Goal: Transaction & Acquisition: Subscribe to service/newsletter

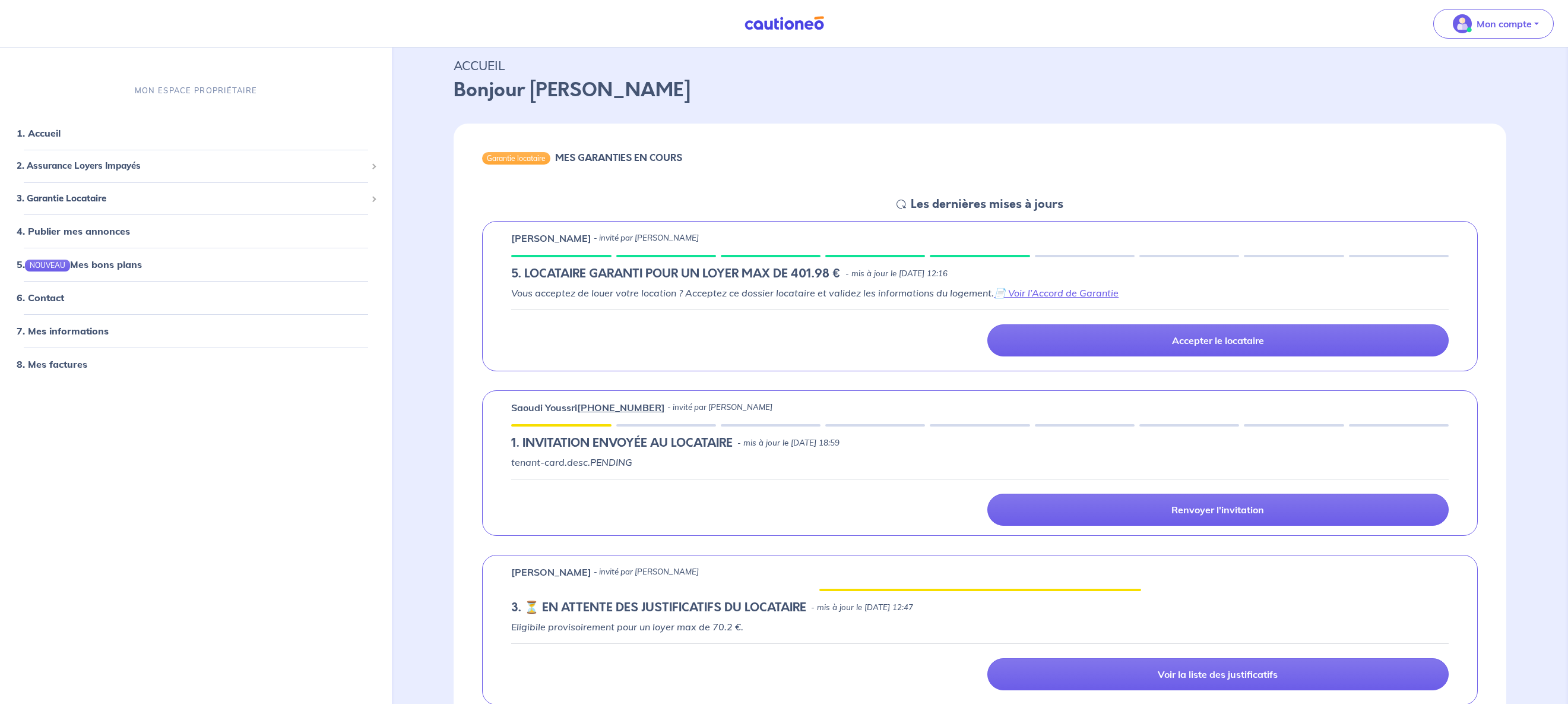
scroll to position [35, 0]
click at [1017, 292] on link "📄 Voir l’Accord de Garantie" at bounding box center [1056, 293] width 124 height 12
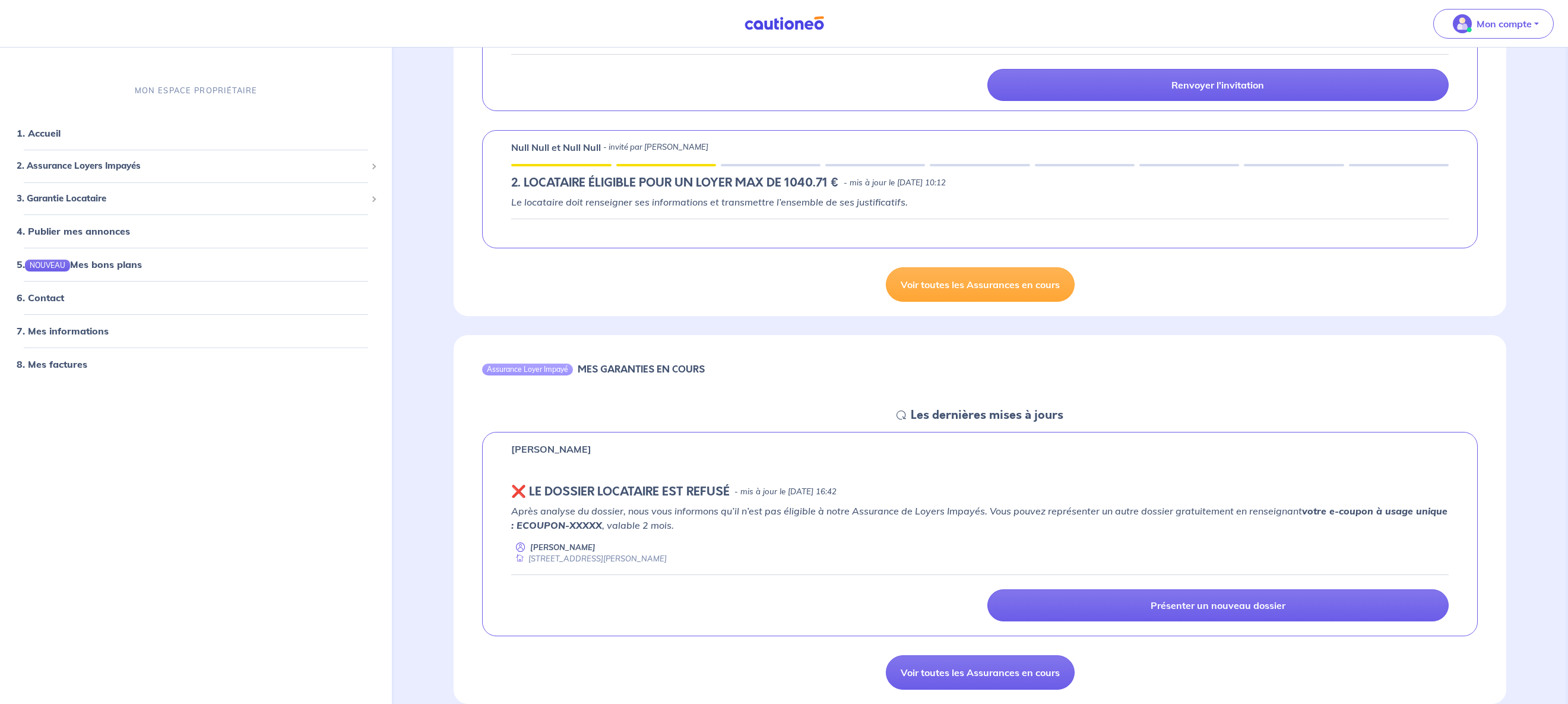
scroll to position [1621, 0]
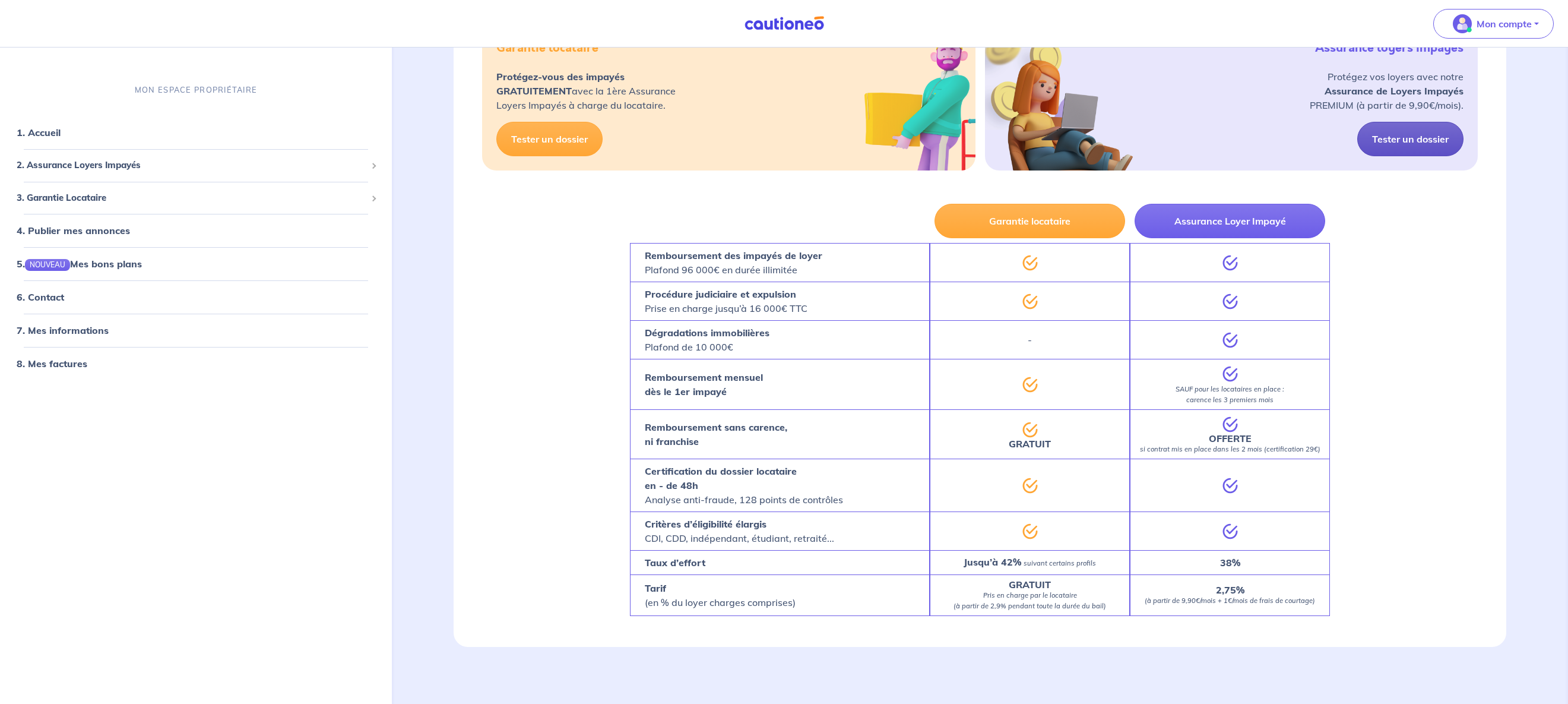
click at [1406, 142] on link "Tester un dossier" at bounding box center [1411, 139] width 106 height 34
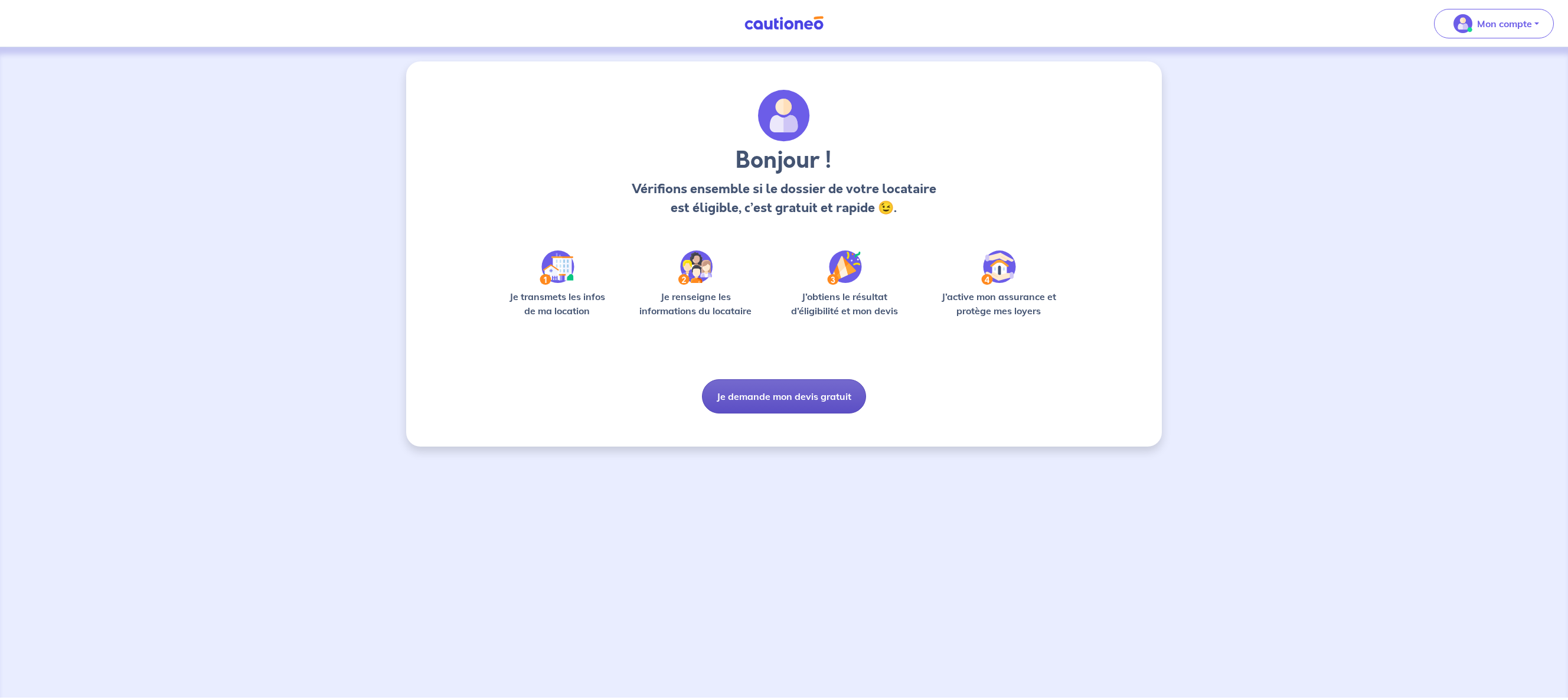
click at [741, 394] on button "Je demande mon devis gratuit" at bounding box center [784, 397] width 164 height 34
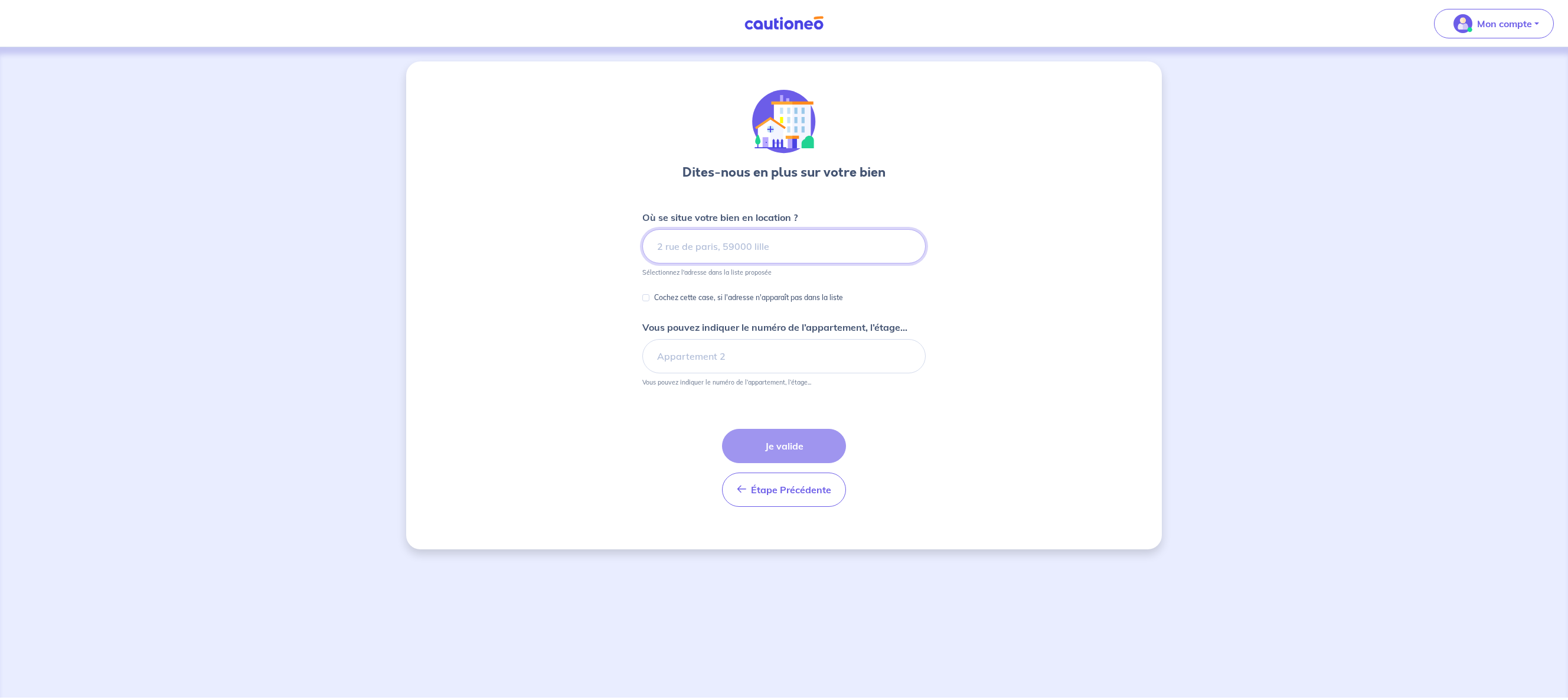
click at [677, 247] on input at bounding box center [784, 246] width 283 height 34
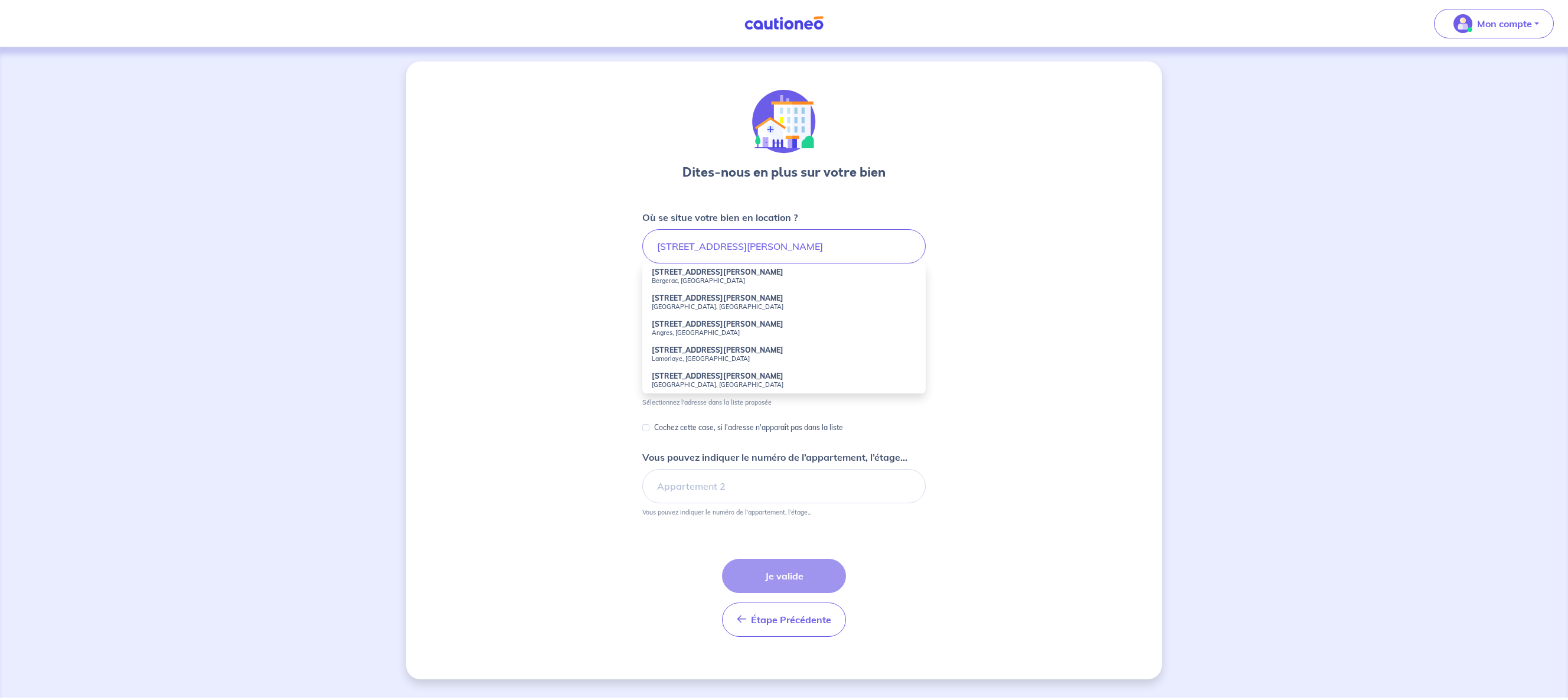
click at [680, 272] on strong "[STREET_ADDRESS][PERSON_NAME]" at bounding box center [717, 272] width 132 height 9
type input "[STREET_ADDRESS][PERSON_NAME]"
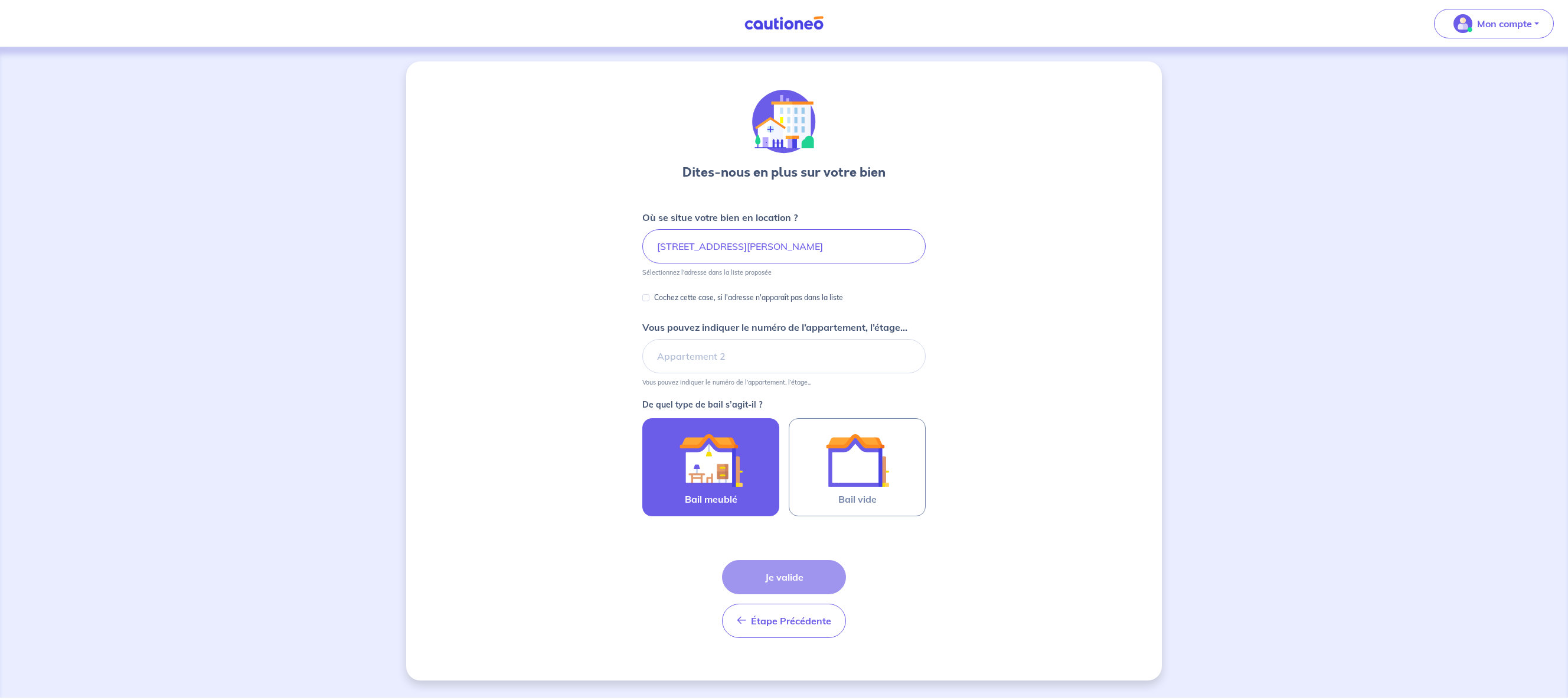
click at [661, 489] on label "Bail meublé" at bounding box center [711, 467] width 137 height 98
click at [0, 0] on input "Bail meublé" at bounding box center [0, 0] width 0 height 0
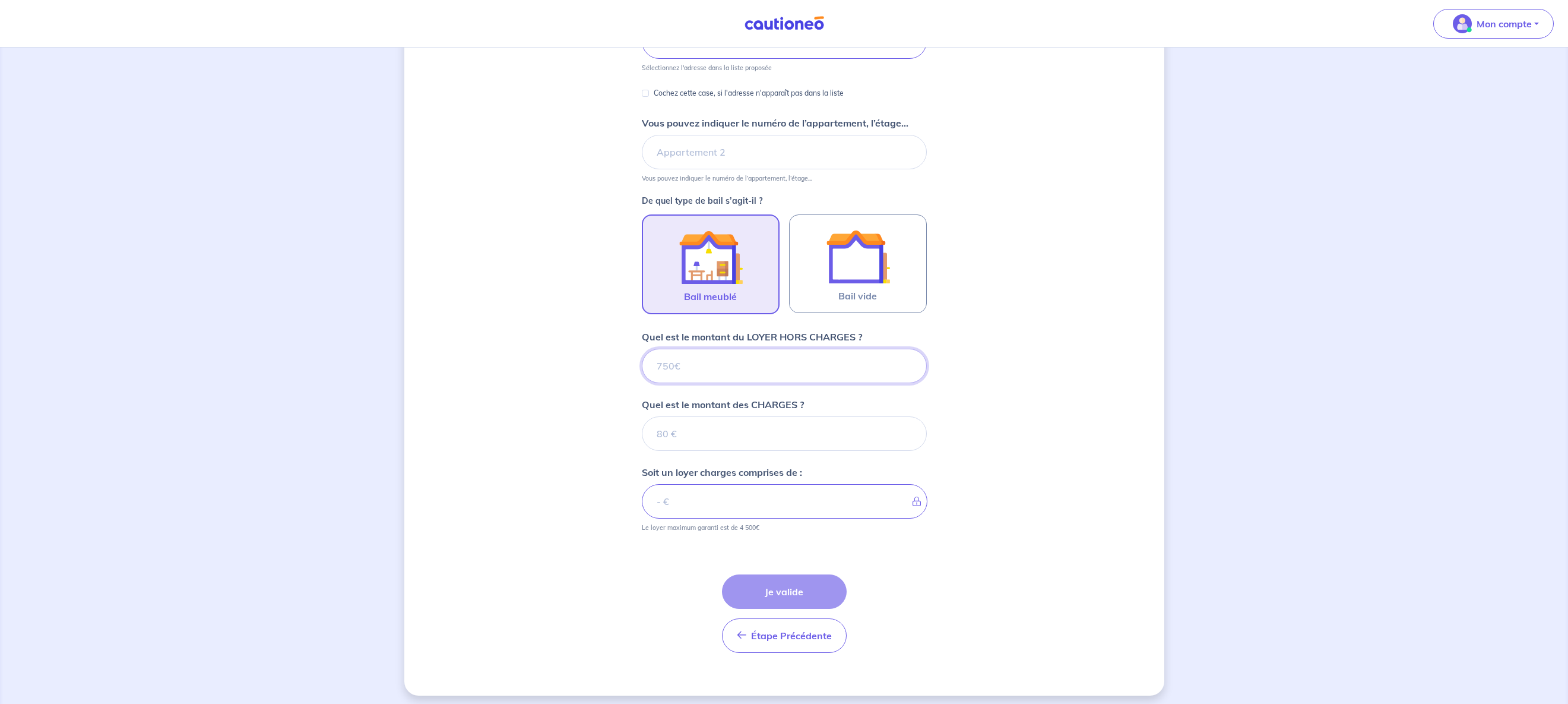
scroll to position [212, 0]
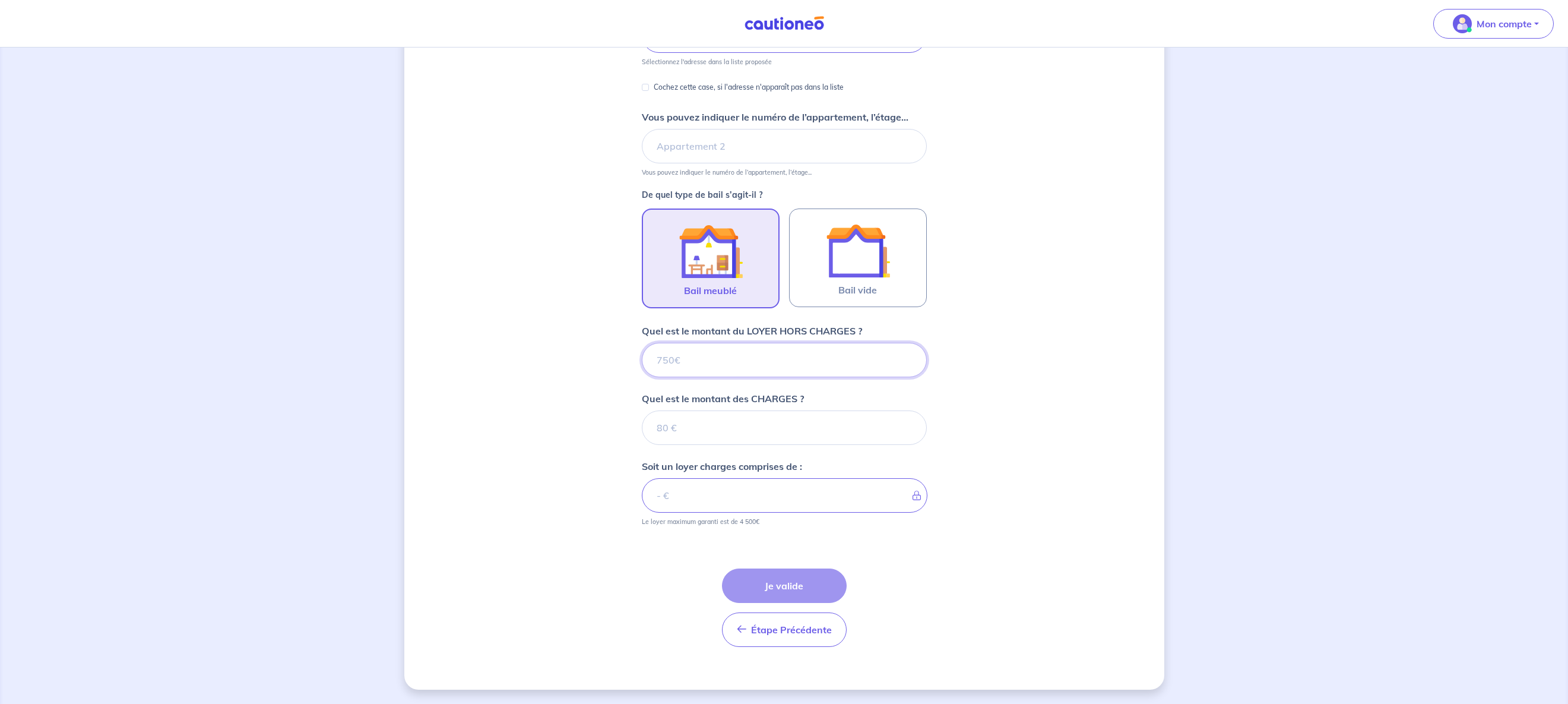
click at [721, 361] on input "Quel est le montant du LOYER HORS CHARGES ?" at bounding box center [784, 360] width 285 height 34
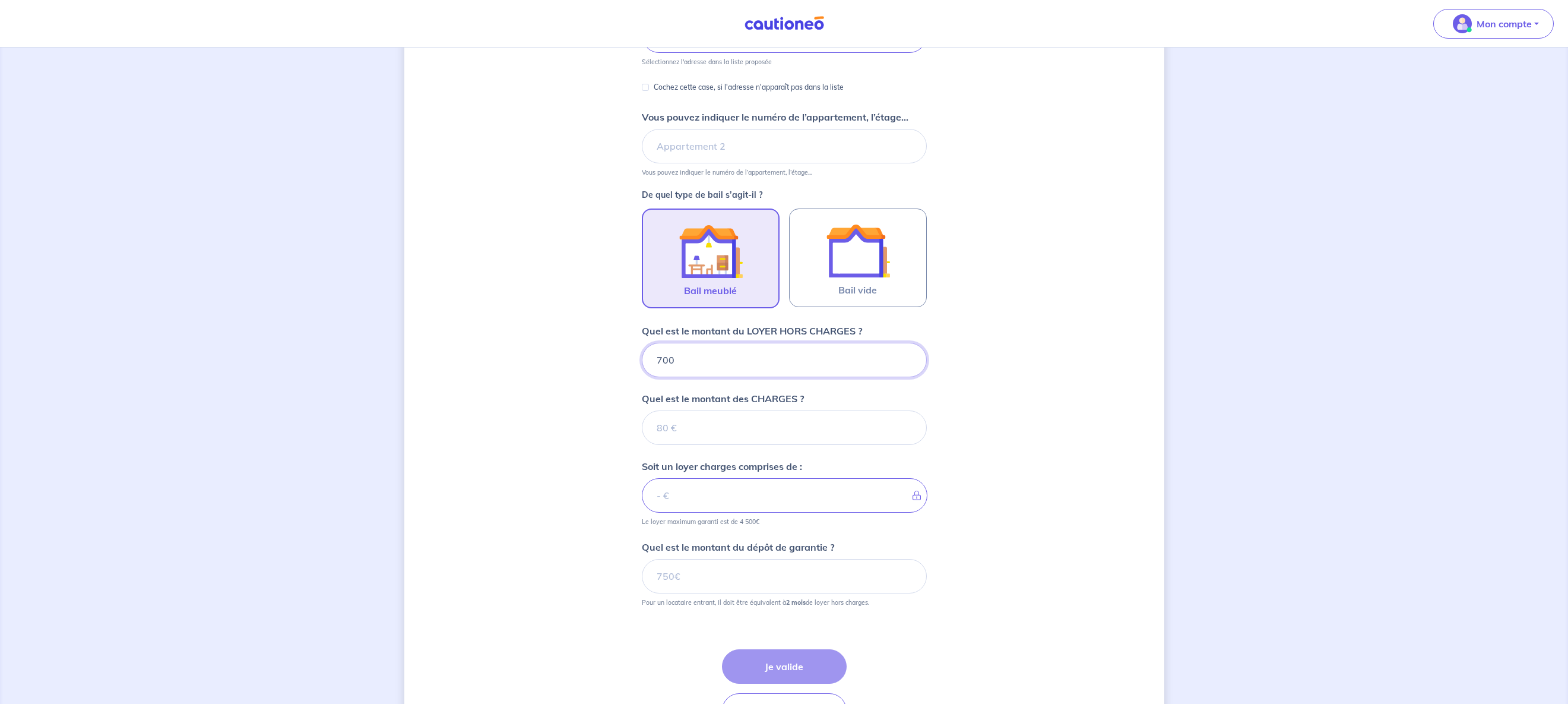
type input "700"
type input "30"
type input "703"
type input "30"
type input "730"
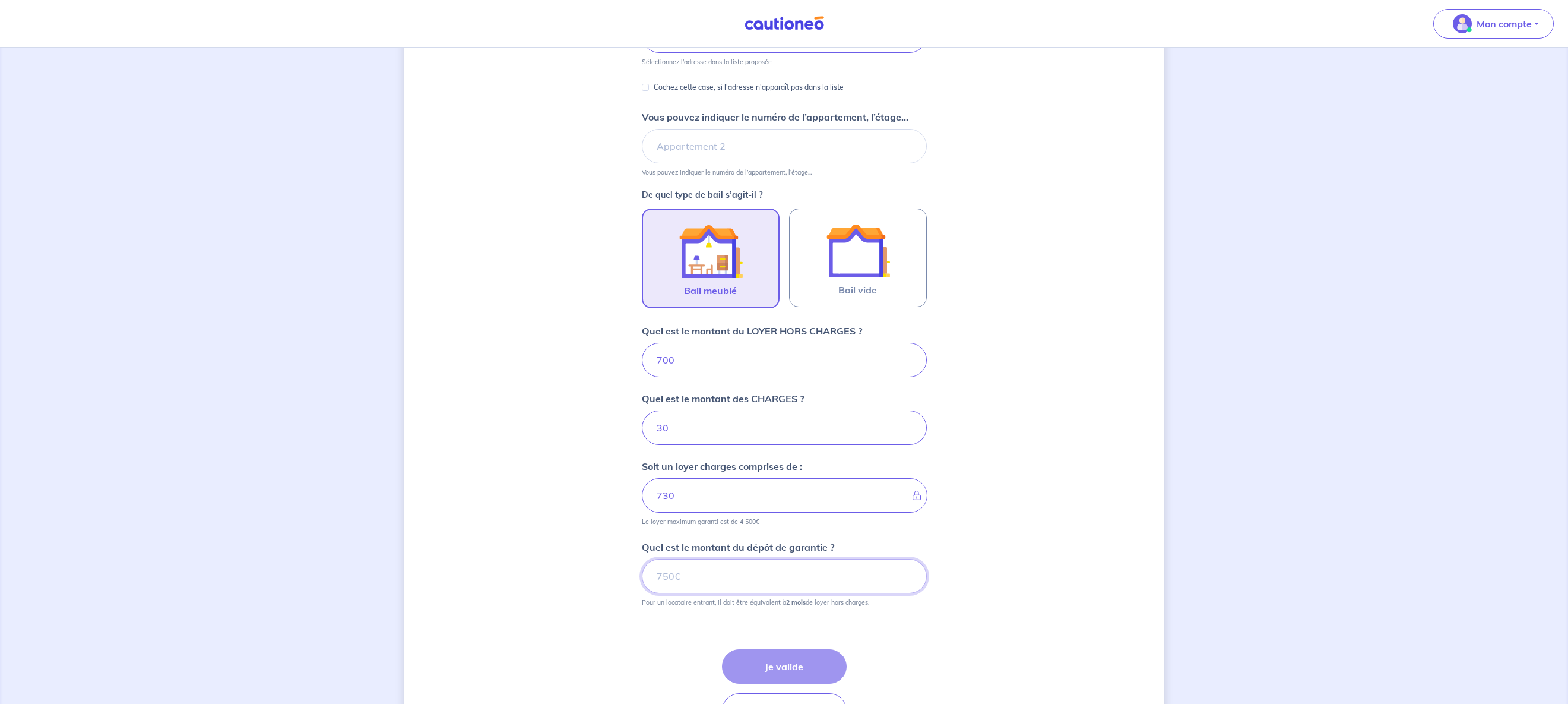
click at [696, 575] on input "Quel est le montant du dépôt de garantie ?" at bounding box center [784, 576] width 285 height 34
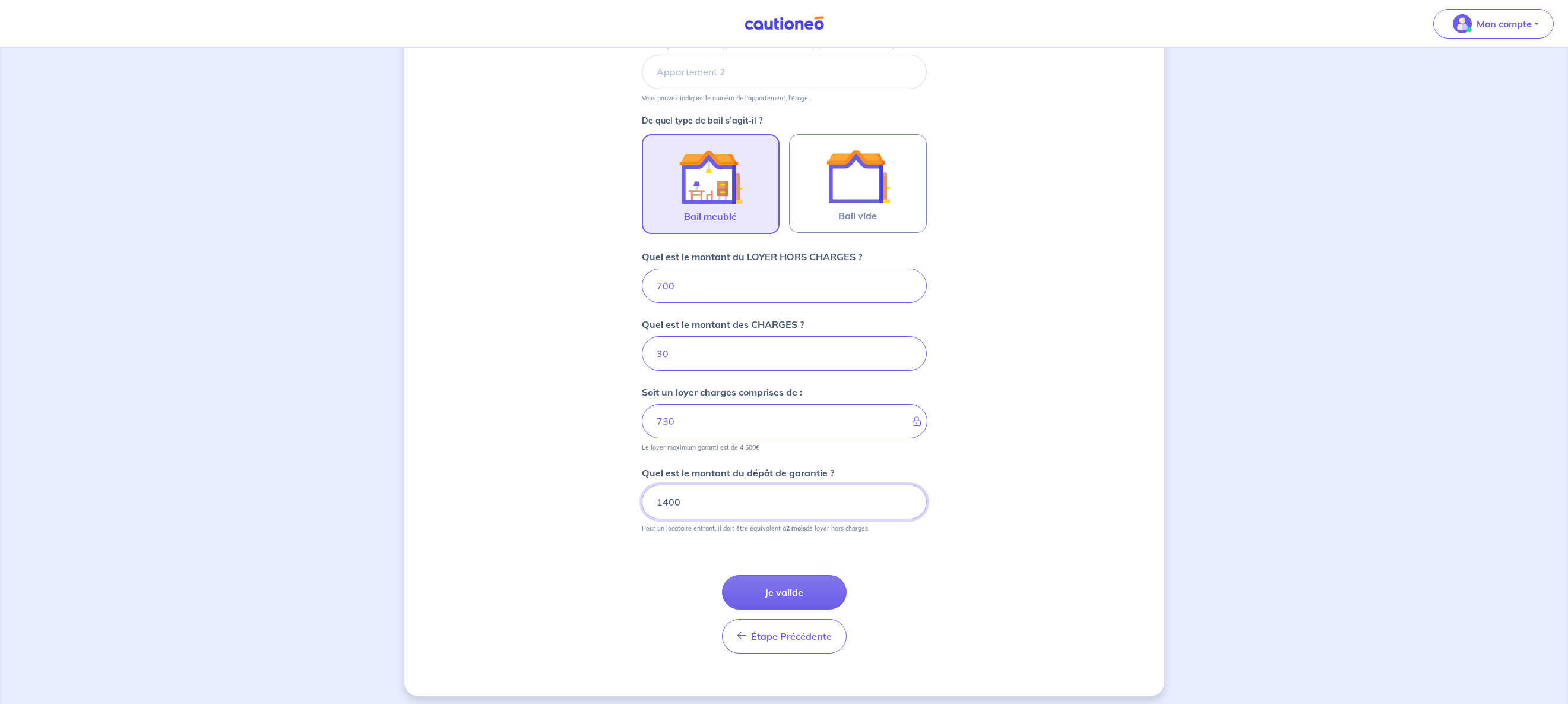
scroll to position [292, 0]
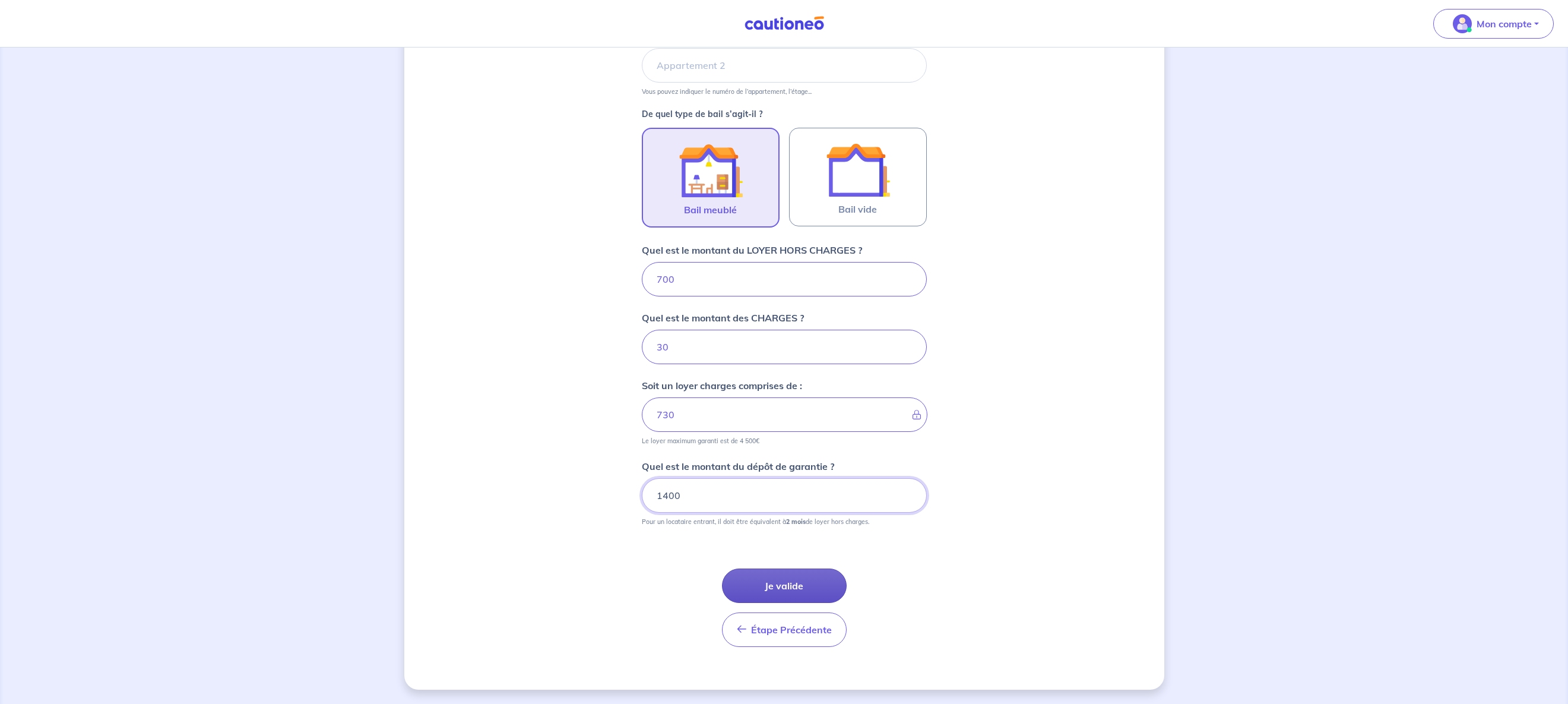
type input "1400"
click at [779, 585] on button "Je valide" at bounding box center [784, 586] width 124 height 34
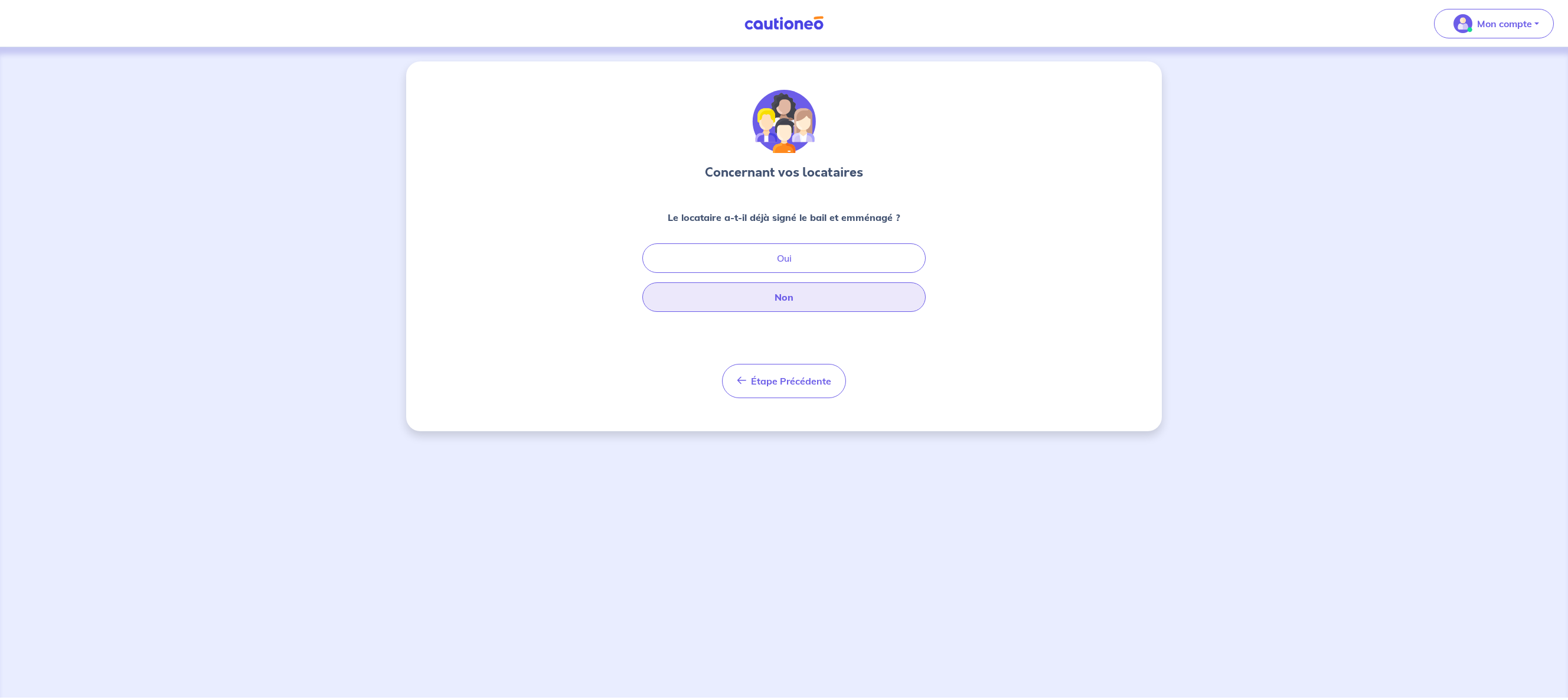
click at [808, 300] on button "Non" at bounding box center [784, 297] width 283 height 30
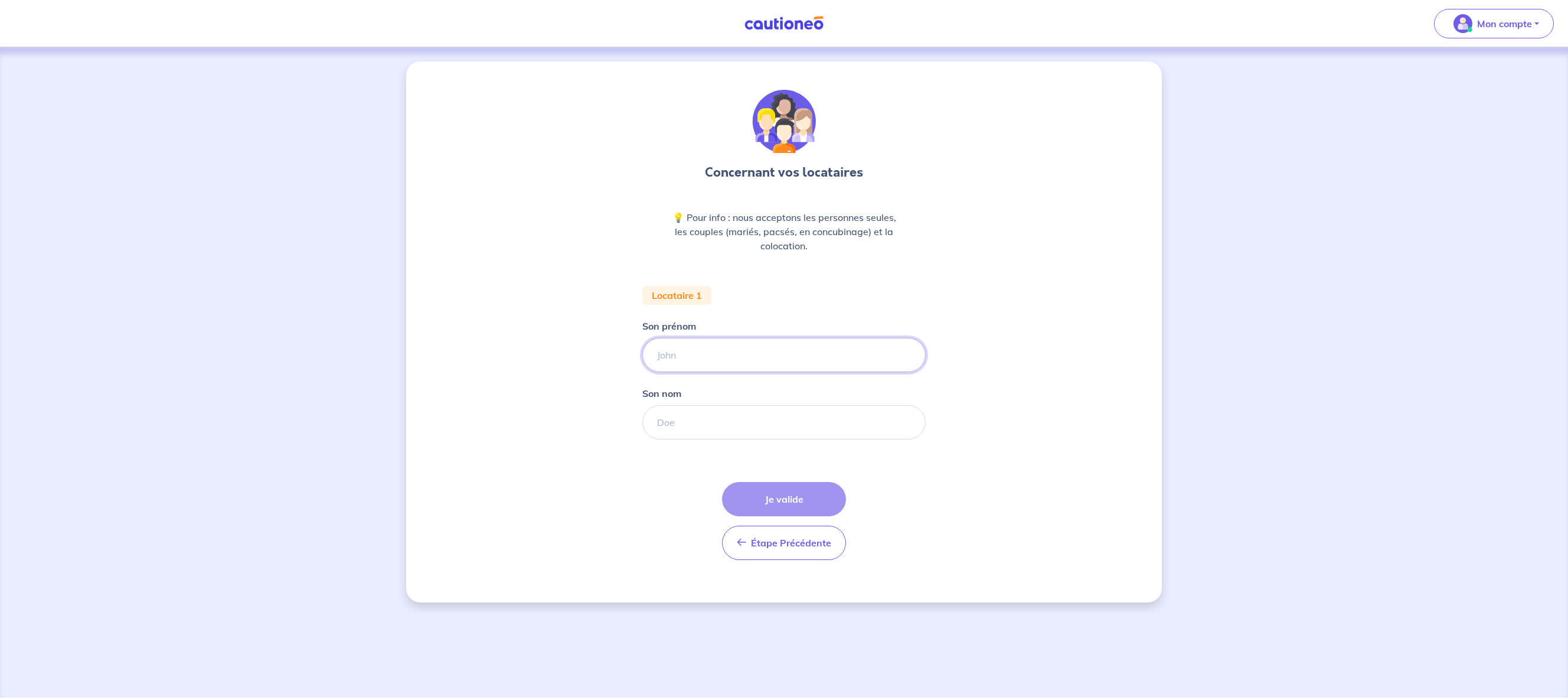
click at [777, 362] on input "Son prénom" at bounding box center [784, 355] width 283 height 34
drag, startPoint x: 759, startPoint y: 358, endPoint x: 692, endPoint y: 359, distance: 67.0
click at [692, 359] on input "[PERSON_NAME]" at bounding box center [784, 355] width 283 height 34
type input "[PERSON_NAME]"
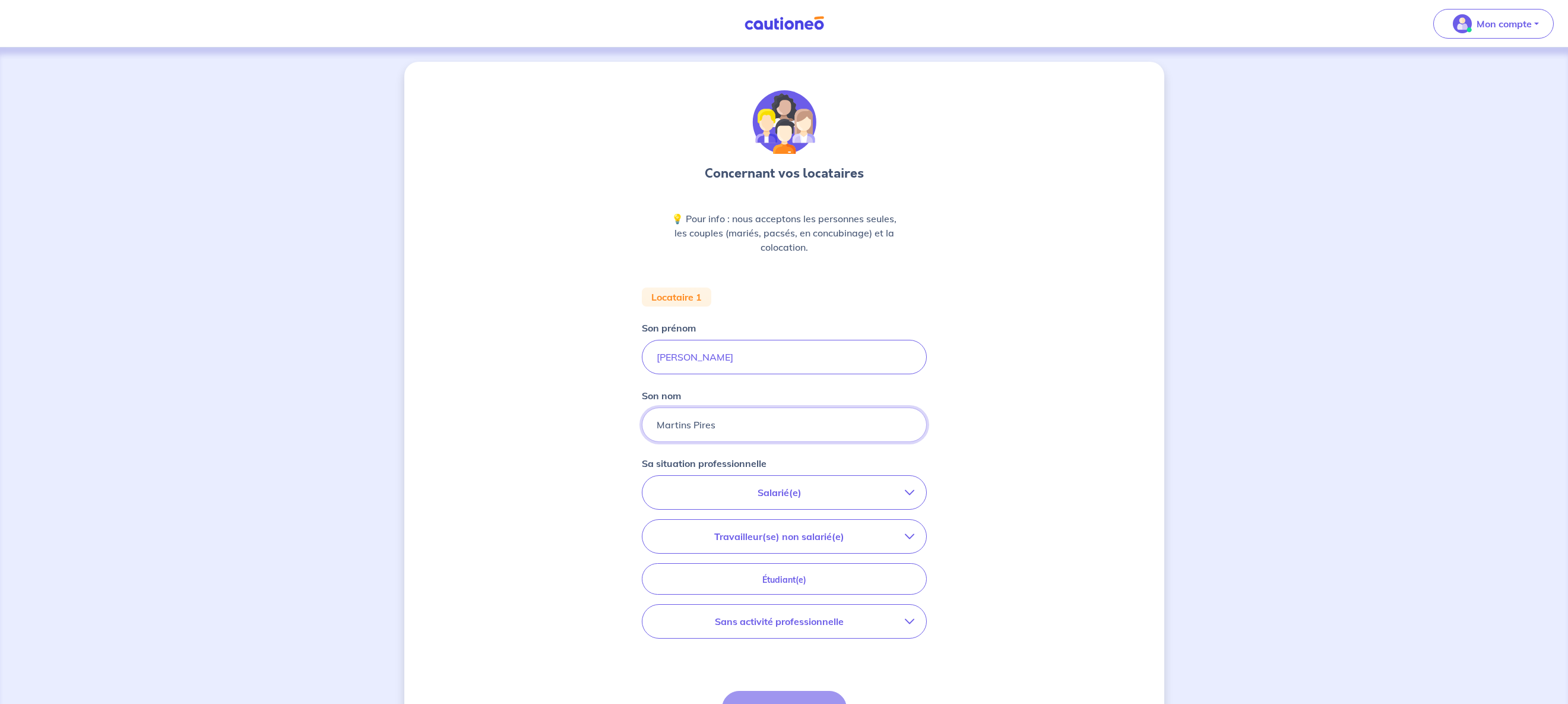
type input "Martins Pires"
click at [836, 491] on p "Salarié(e)" at bounding box center [780, 492] width 250 height 14
click at [665, 526] on input "CDI hors période d'essai" at bounding box center [666, 526] width 10 height 10
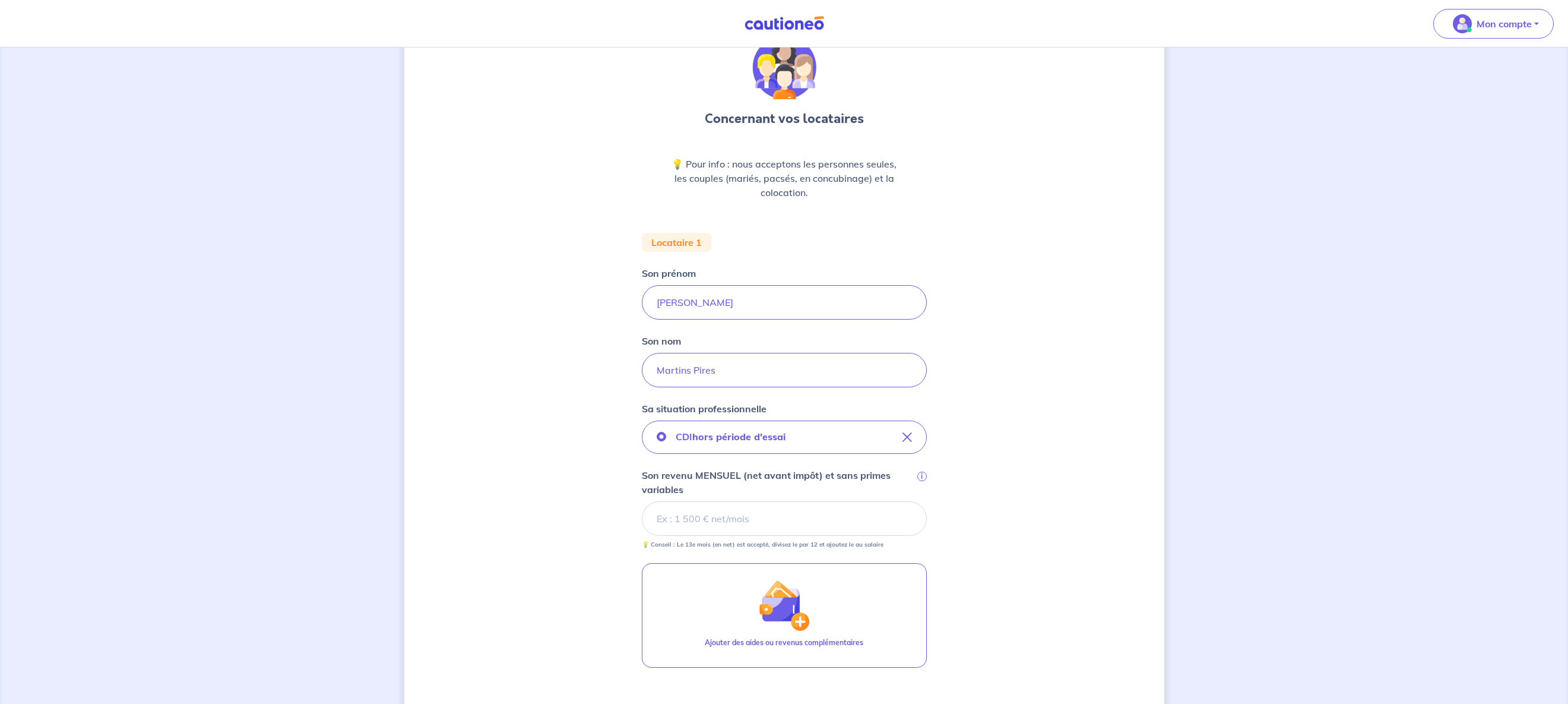
scroll to position [211, 0]
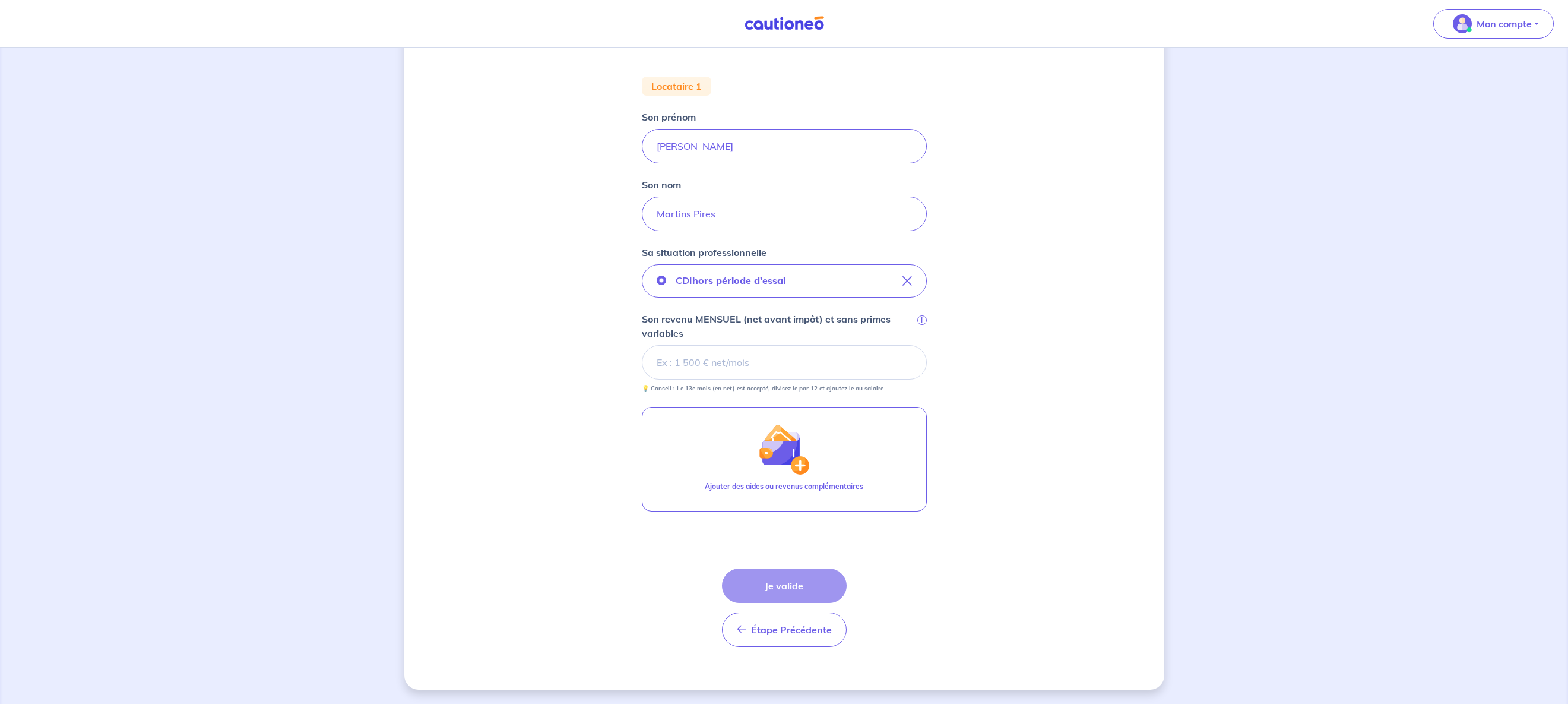
click at [708, 361] on input "Son revenu MENSUEL (net avant impôt) et sans primes variables i" at bounding box center [784, 362] width 285 height 34
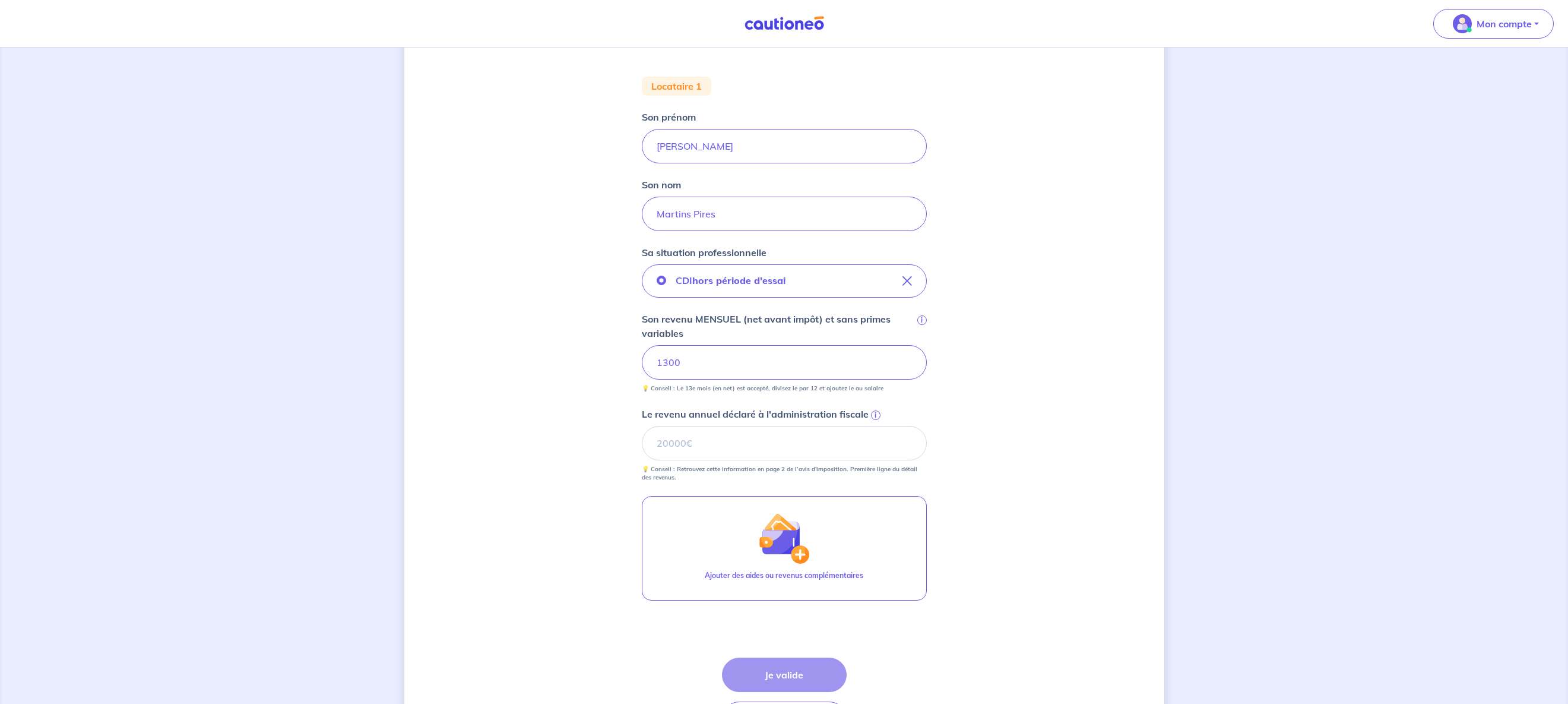
click at [938, 337] on div "Concernant vos locataires 💡 Pour info : nous acceptons les personnes seules, le…" at bounding box center [784, 314] width 760 height 927
click at [729, 454] on input "Le revenu annuel déclaré à l'administration fiscale i" at bounding box center [784, 443] width 285 height 34
type input "0"
click at [1132, 478] on div "Concernant vos locataires 💡 Pour info : nous acceptons les personnes seules, le…" at bounding box center [784, 314] width 760 height 927
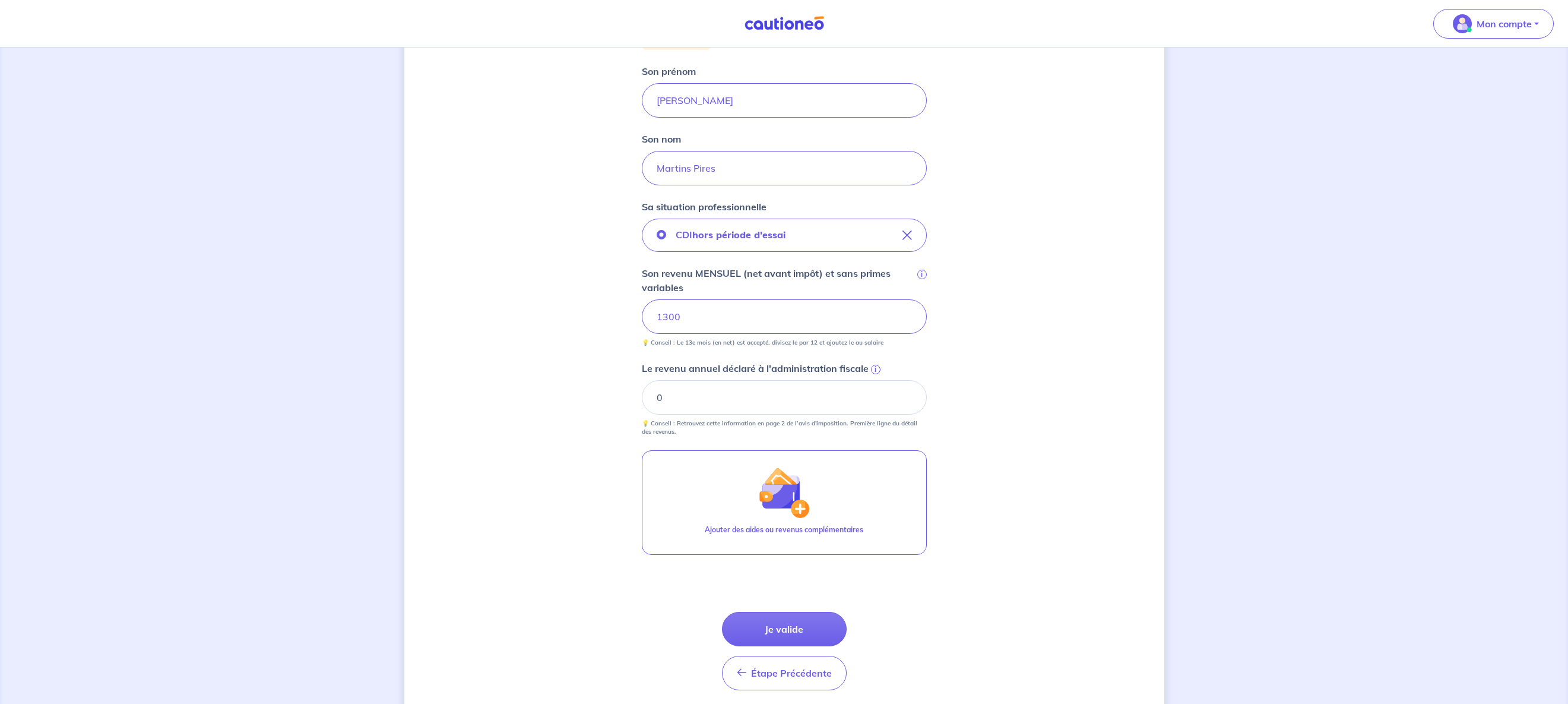
scroll to position [300, 0]
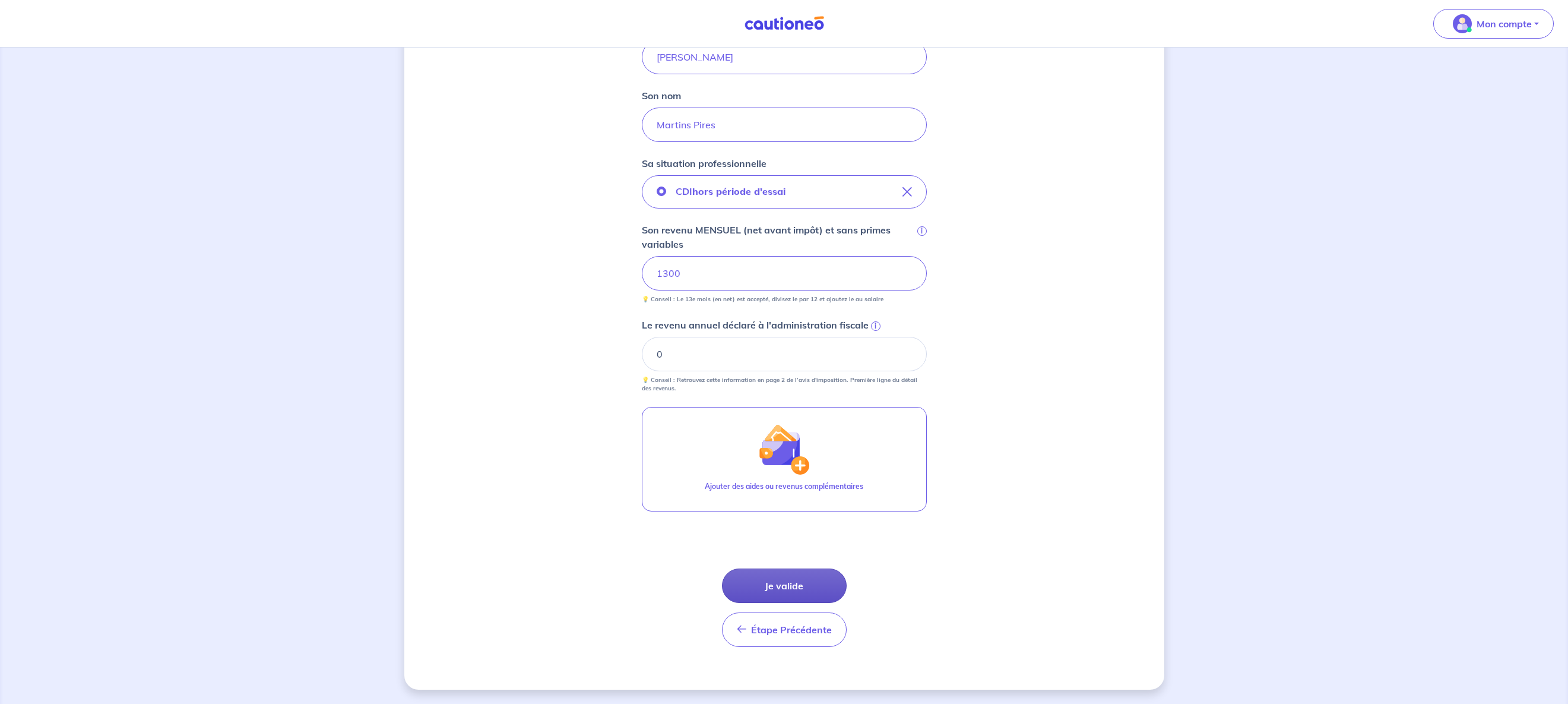
click at [766, 581] on button "Je valide" at bounding box center [784, 586] width 124 height 34
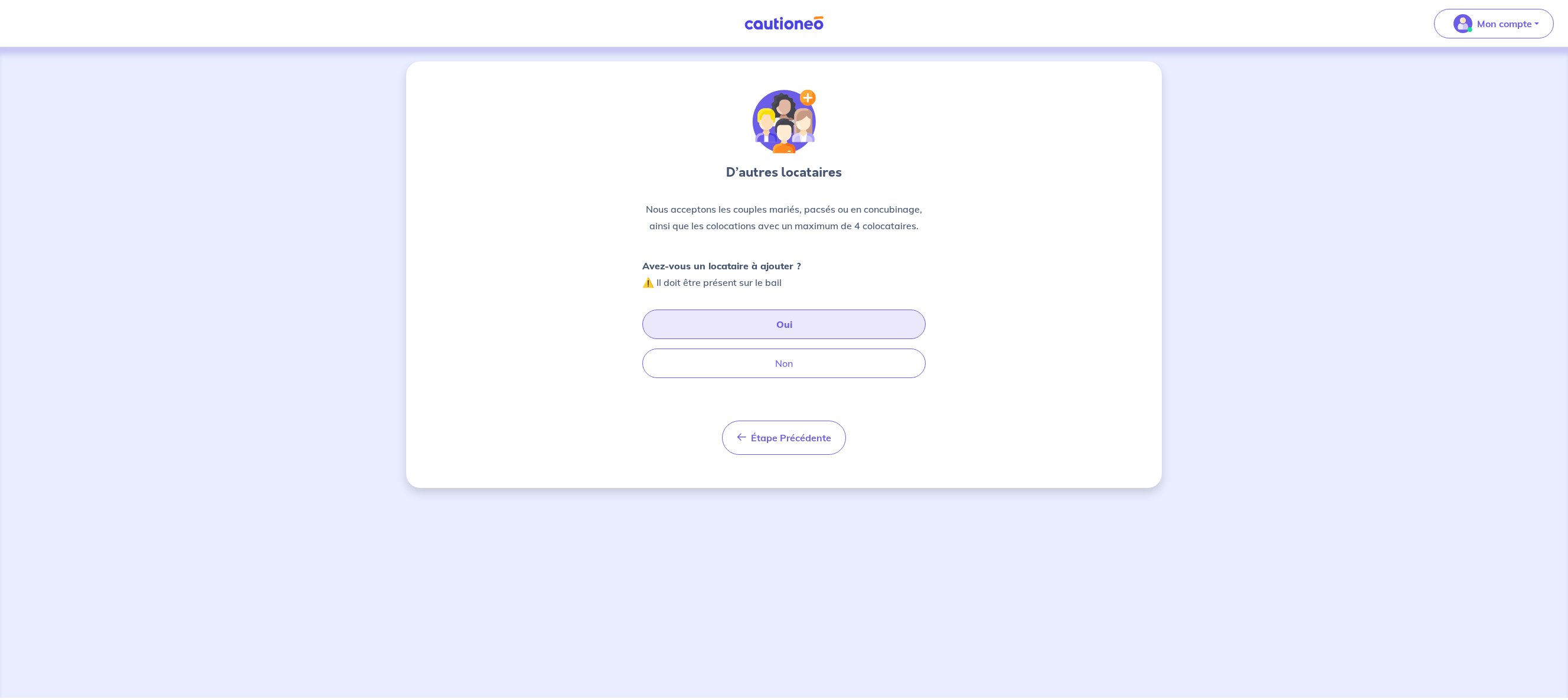
click at [761, 323] on button "Oui" at bounding box center [784, 324] width 283 height 30
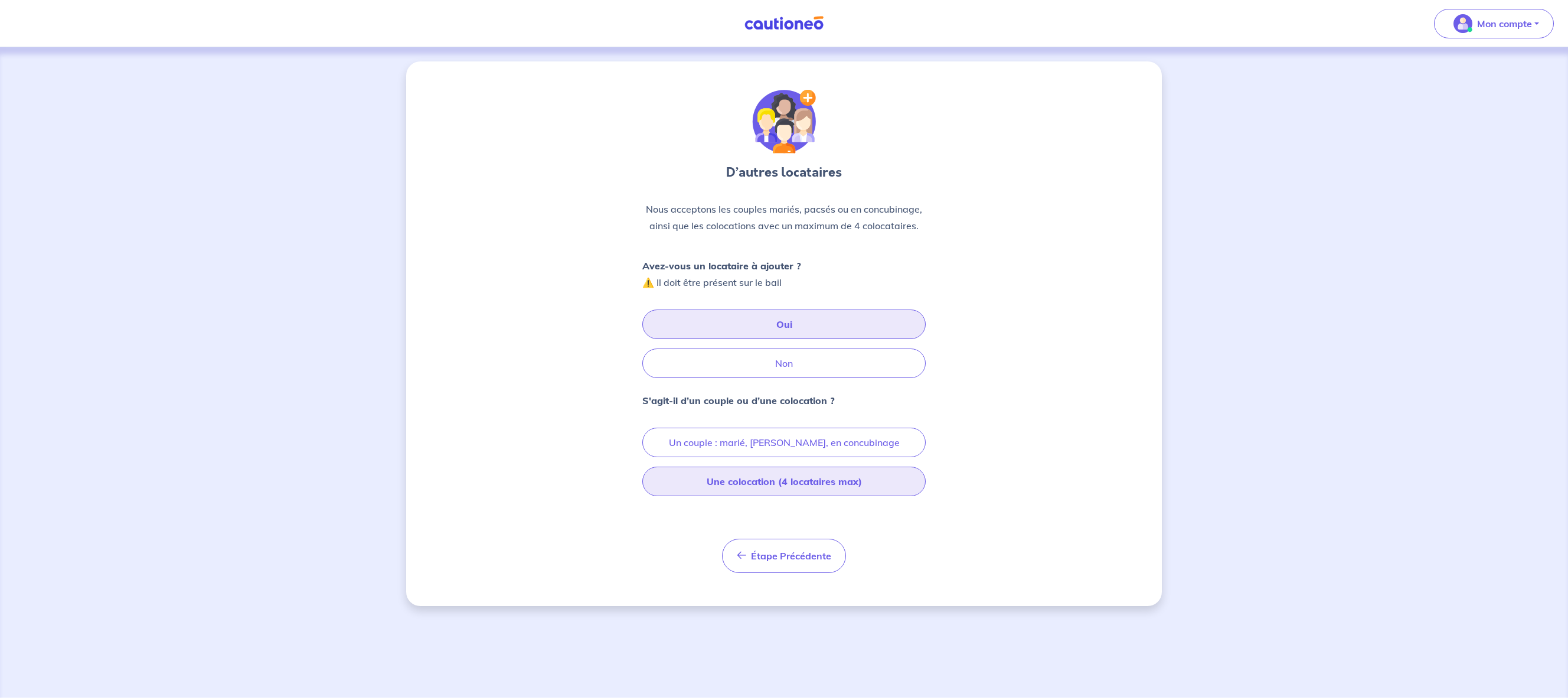
click at [762, 485] on button "Une colocation (4 locataires max)" at bounding box center [784, 482] width 283 height 30
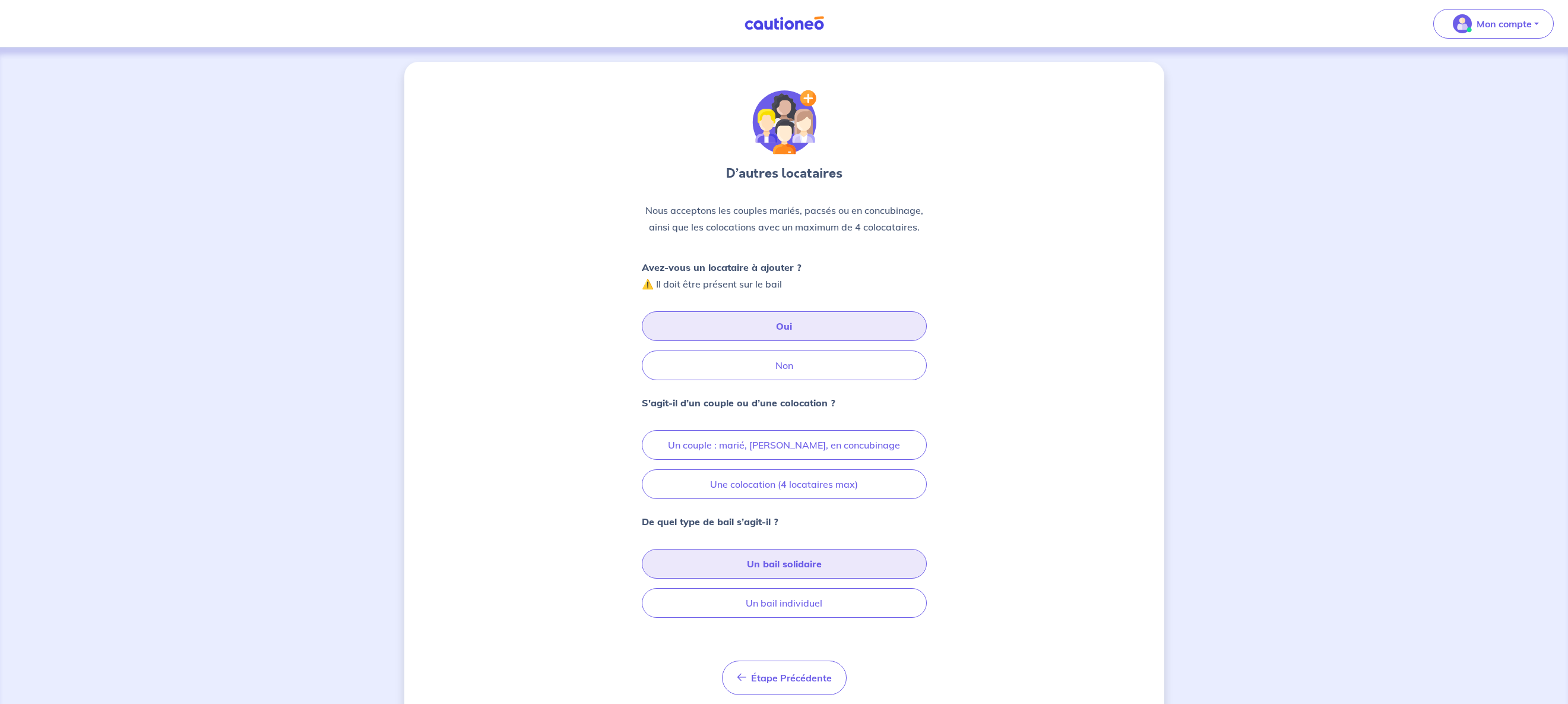
click at [791, 565] on button "Un bail solidaire" at bounding box center [784, 564] width 285 height 30
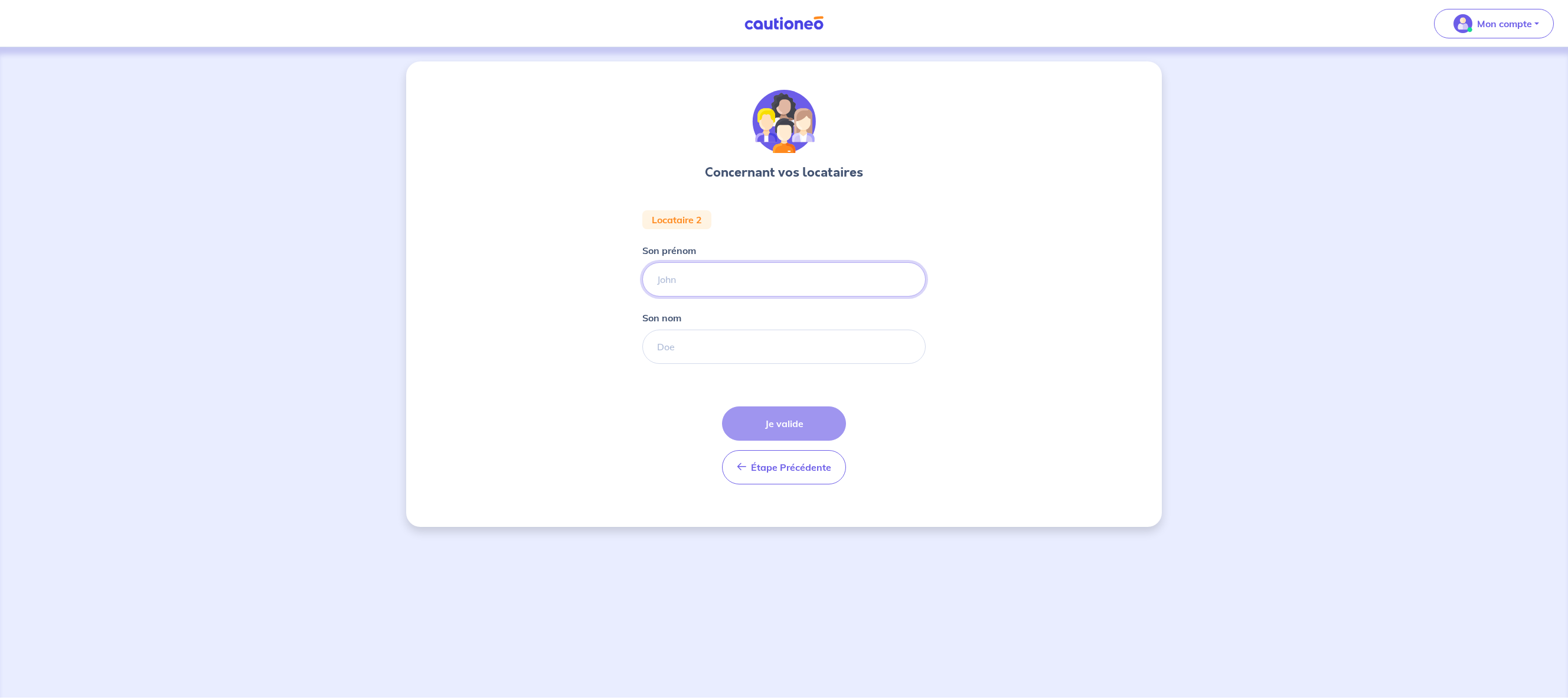
click at [712, 280] on input "Son prénom" at bounding box center [784, 280] width 283 height 34
type input "Emmanuelle"
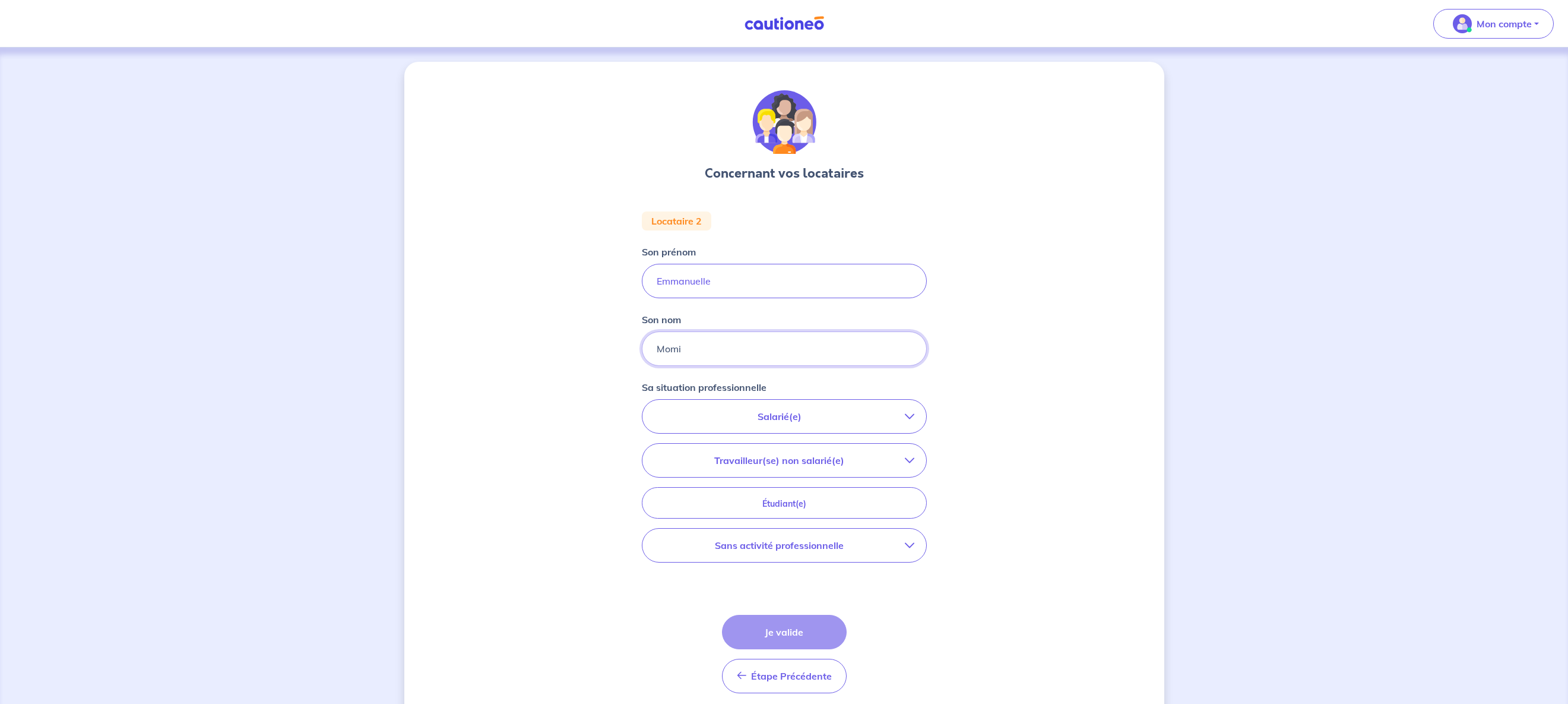
type input "Momi"
click at [827, 427] on button "Salarié(e)" at bounding box center [784, 416] width 284 height 33
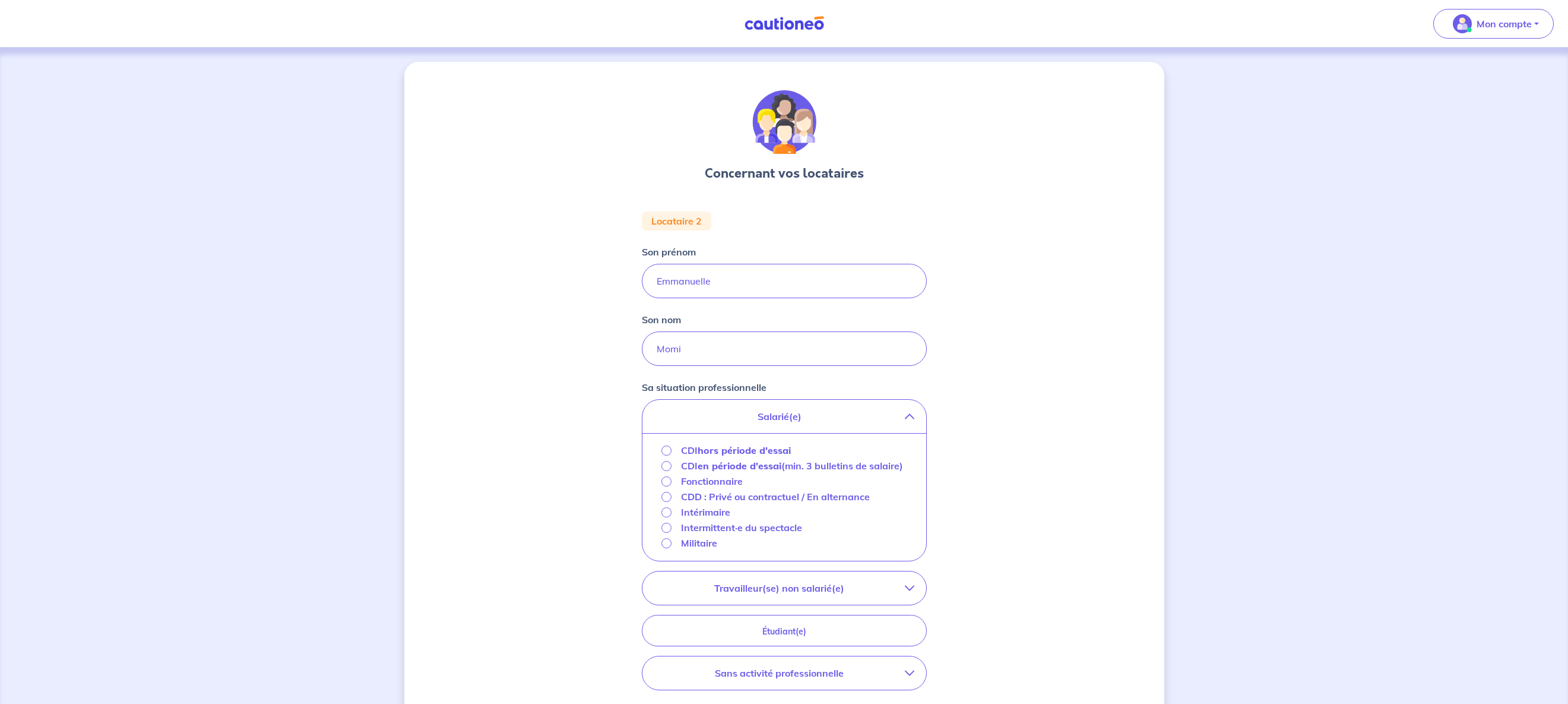
click at [765, 452] on strong "hors période d'essai" at bounding box center [744, 450] width 93 height 12
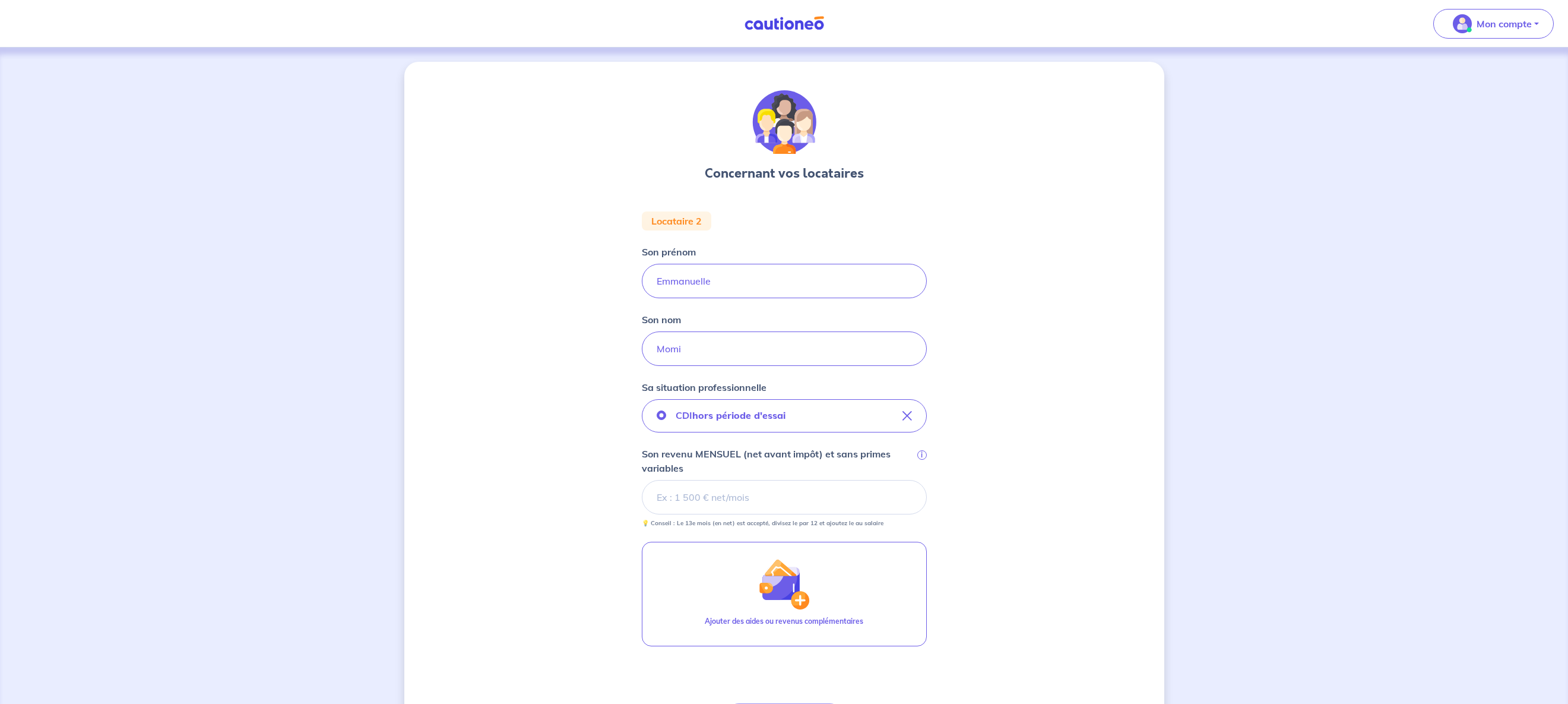
scroll to position [2, 0]
click at [762, 502] on input "Son revenu MENSUEL (net avant impôt) et sans primes variables i" at bounding box center [784, 495] width 285 height 34
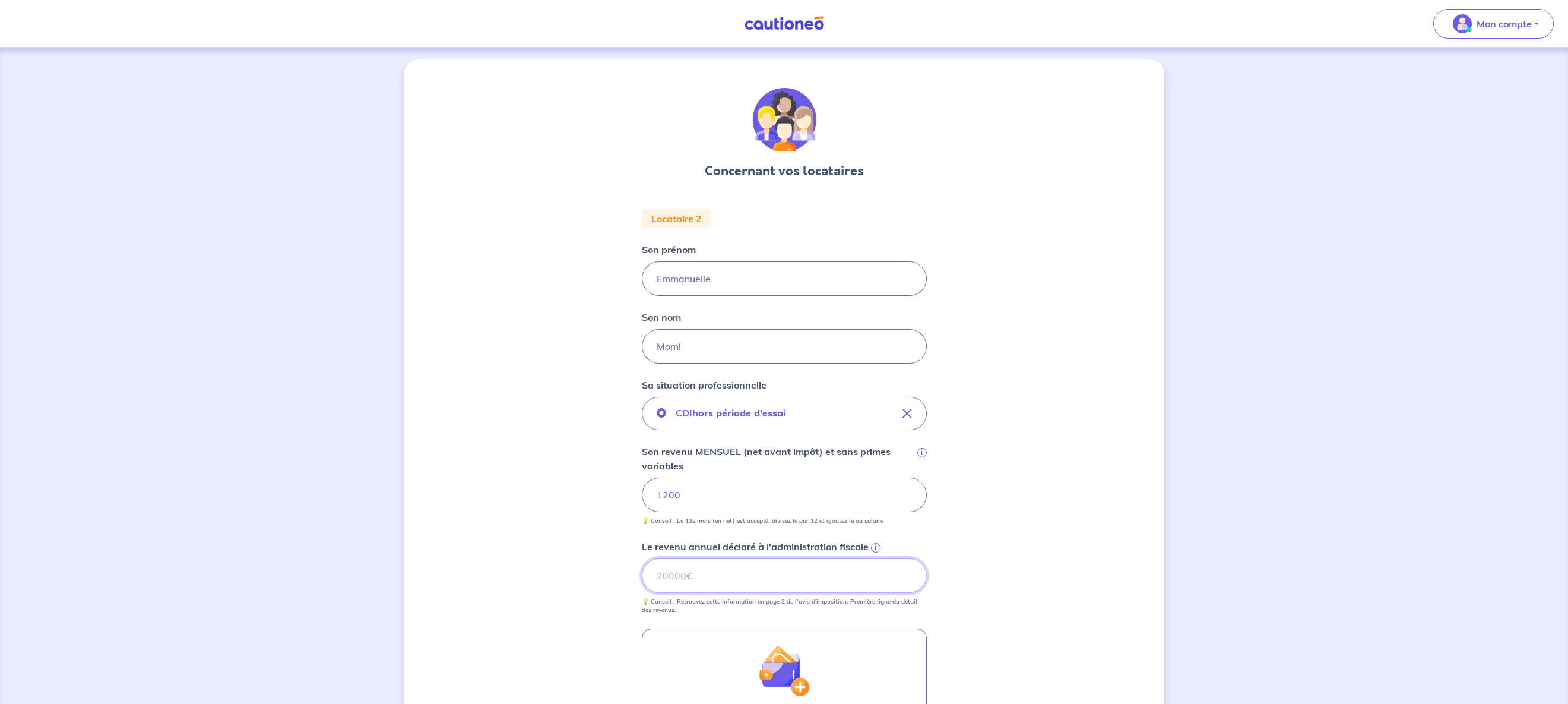
click at [851, 575] on input "Le revenu annuel déclaré à l'administration fiscale i" at bounding box center [784, 576] width 285 height 34
type input "0"
drag, startPoint x: 1192, startPoint y: 554, endPoint x: 1186, endPoint y: 548, distance: 8.5
click at [1187, 550] on div "Concernant vos locataires Locataire 2 Son prénom [PERSON_NAME] Son nom Momi Sa …" at bounding box center [784, 485] width 1568 height 880
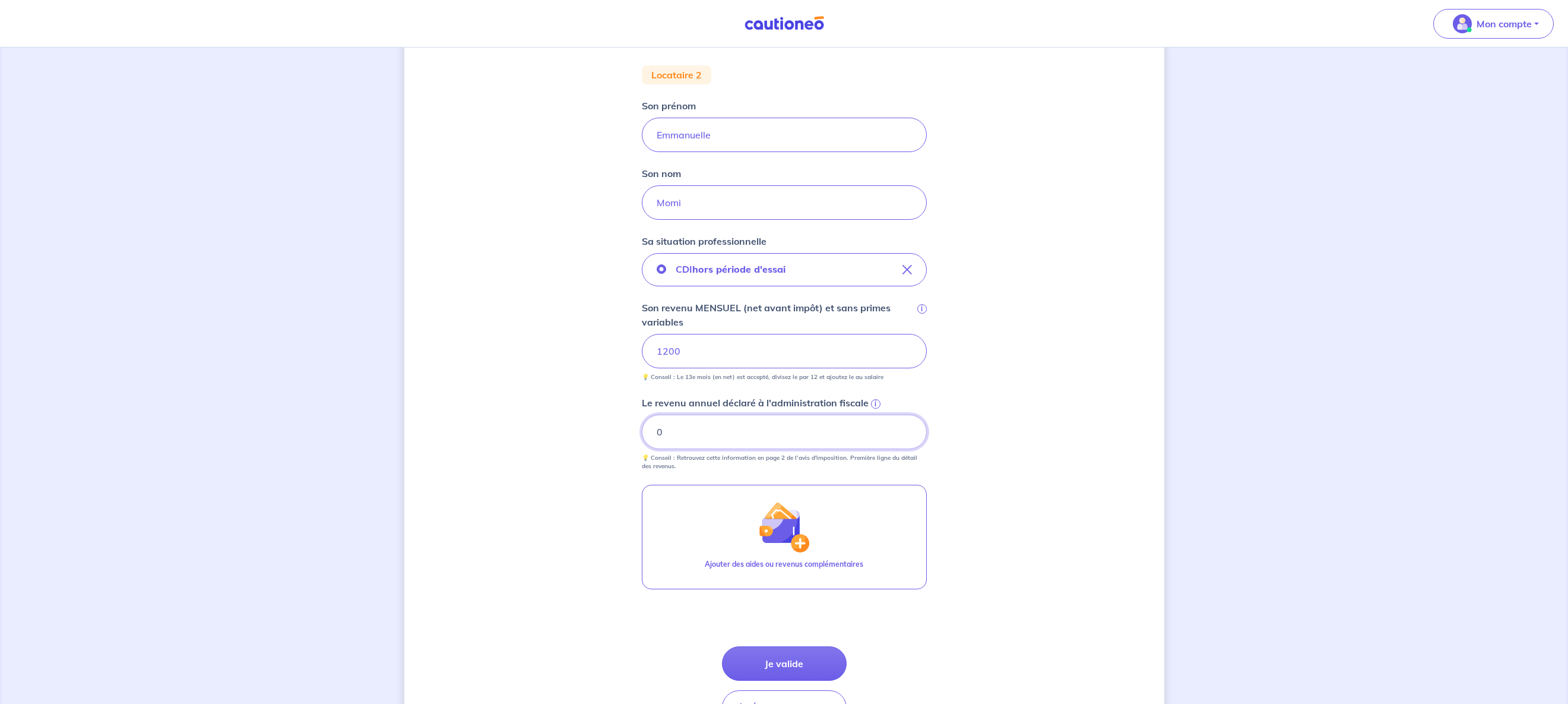
scroll to position [224, 0]
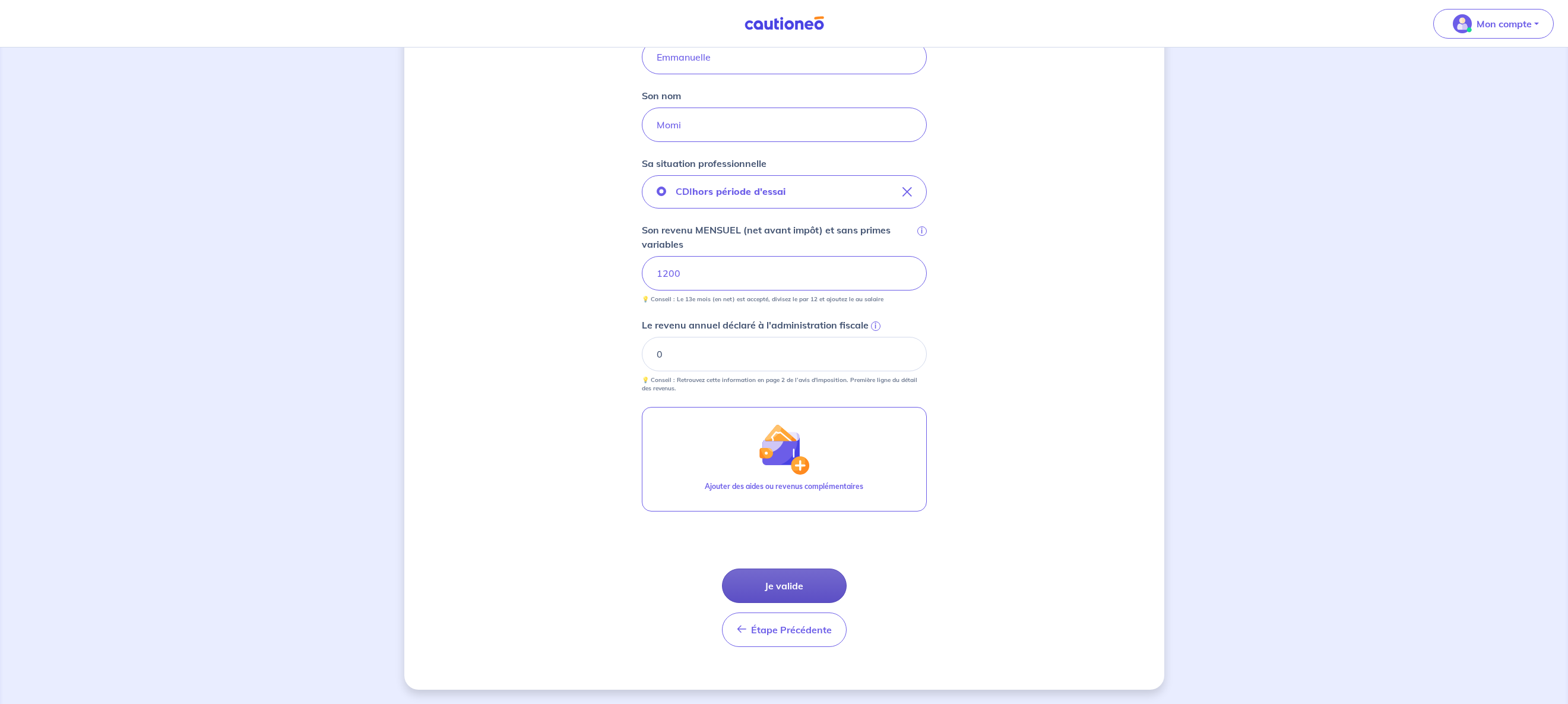
click at [783, 593] on button "Je valide" at bounding box center [784, 586] width 124 height 34
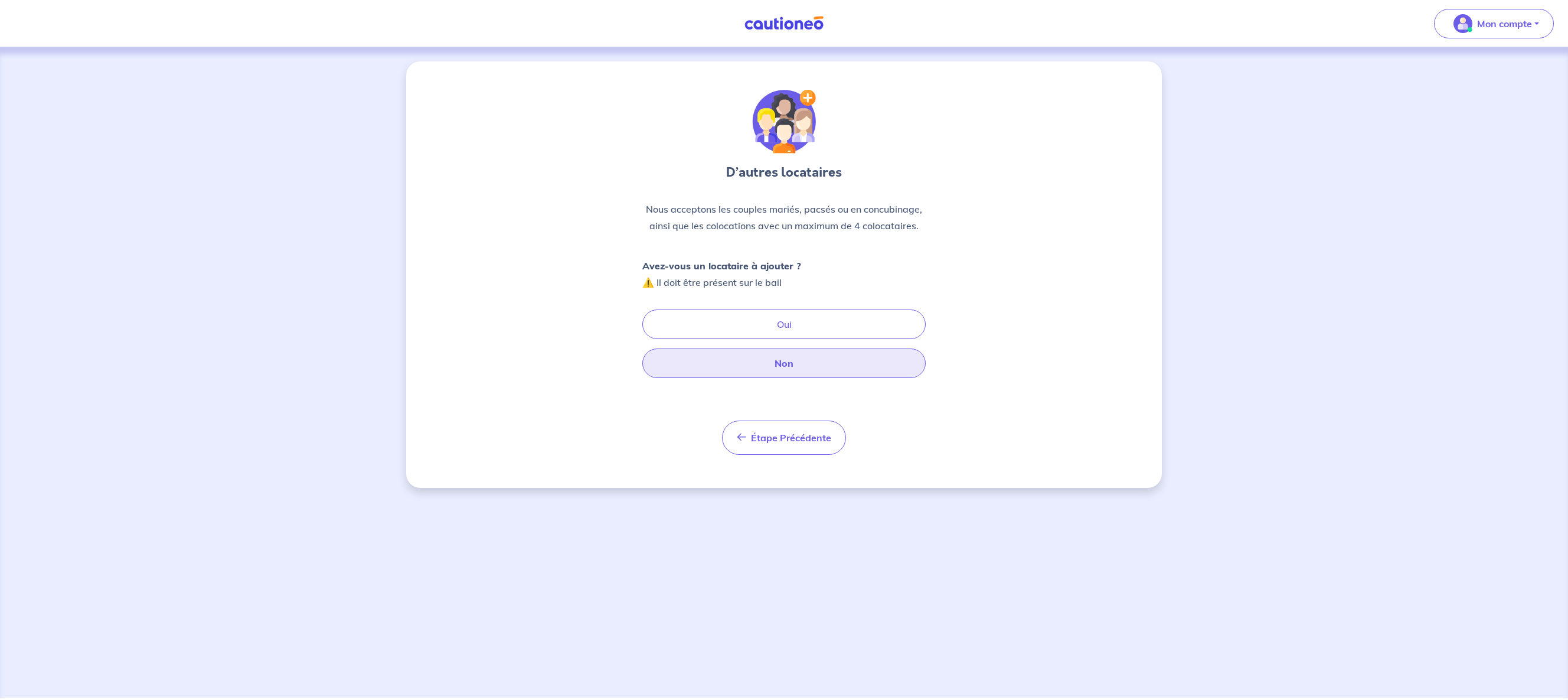
click at [765, 371] on button "Non" at bounding box center [784, 363] width 283 height 30
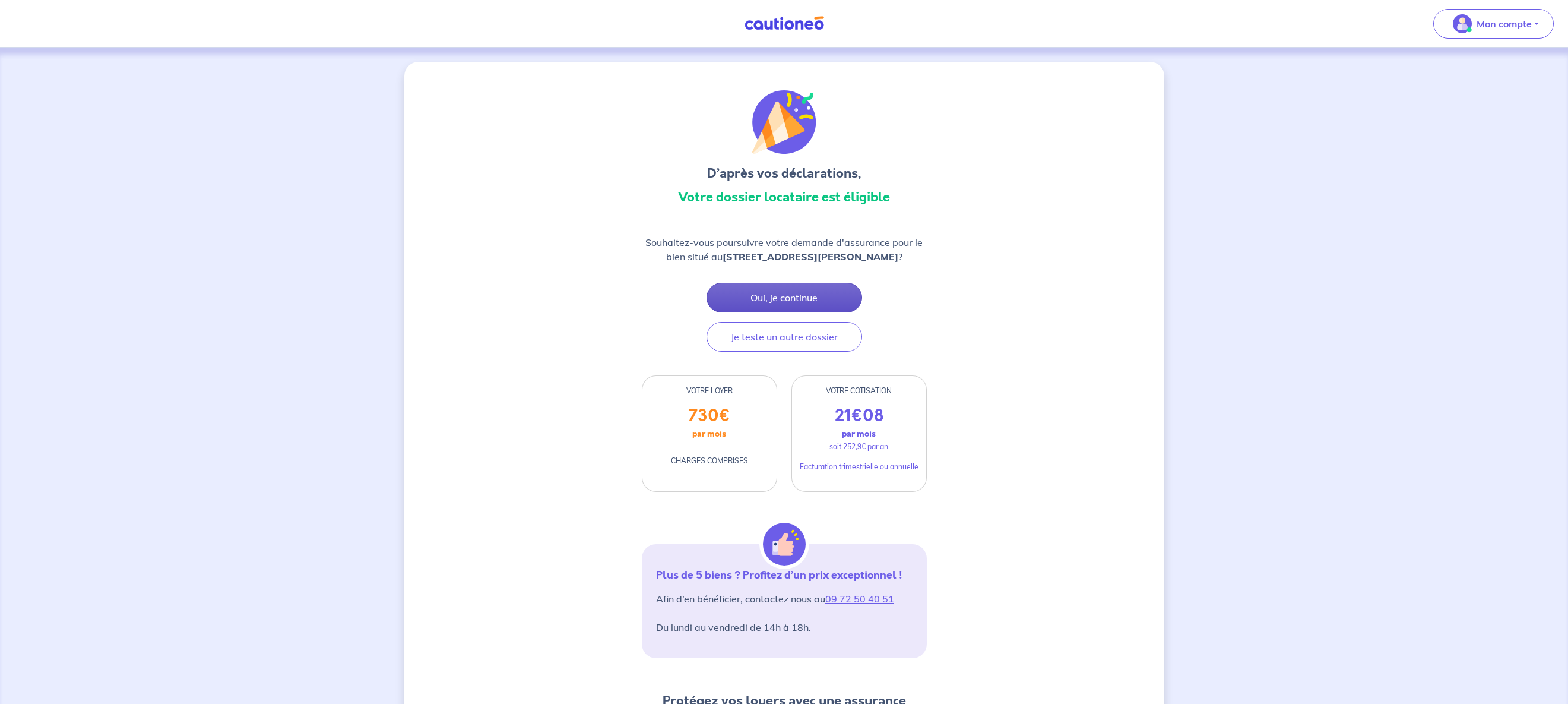
click at [750, 294] on button "Oui, je continue" at bounding box center [785, 298] width 156 height 30
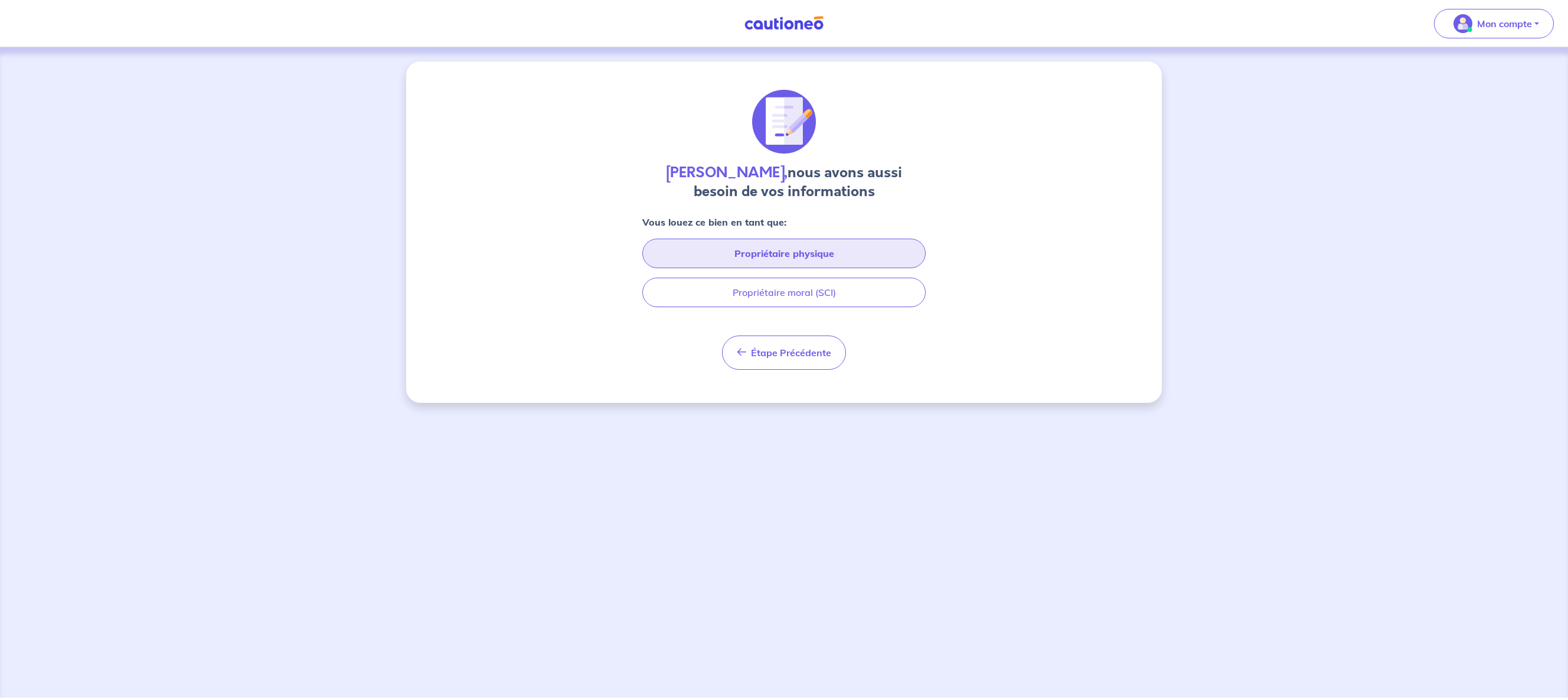
click at [728, 257] on button "Propriétaire physique" at bounding box center [784, 253] width 283 height 30
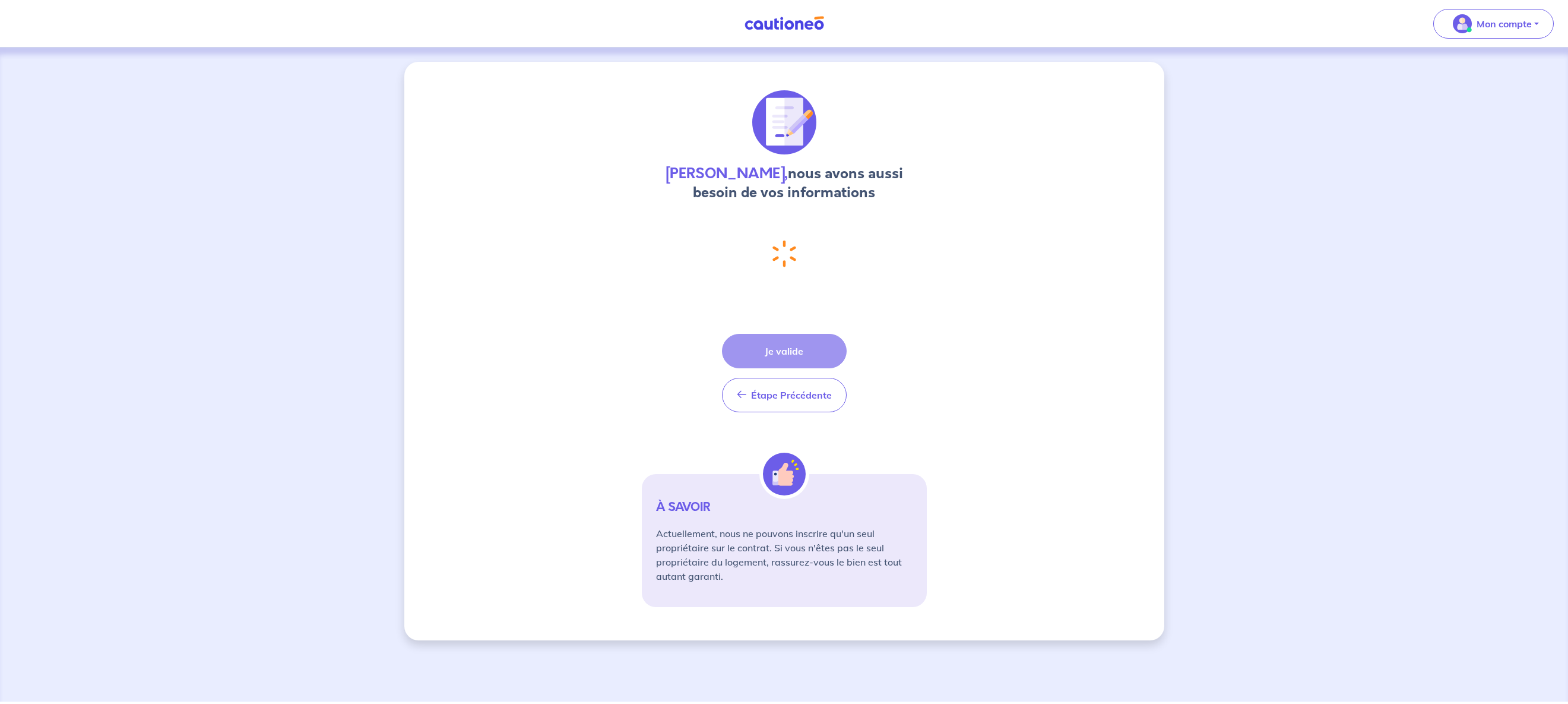
select select "FR"
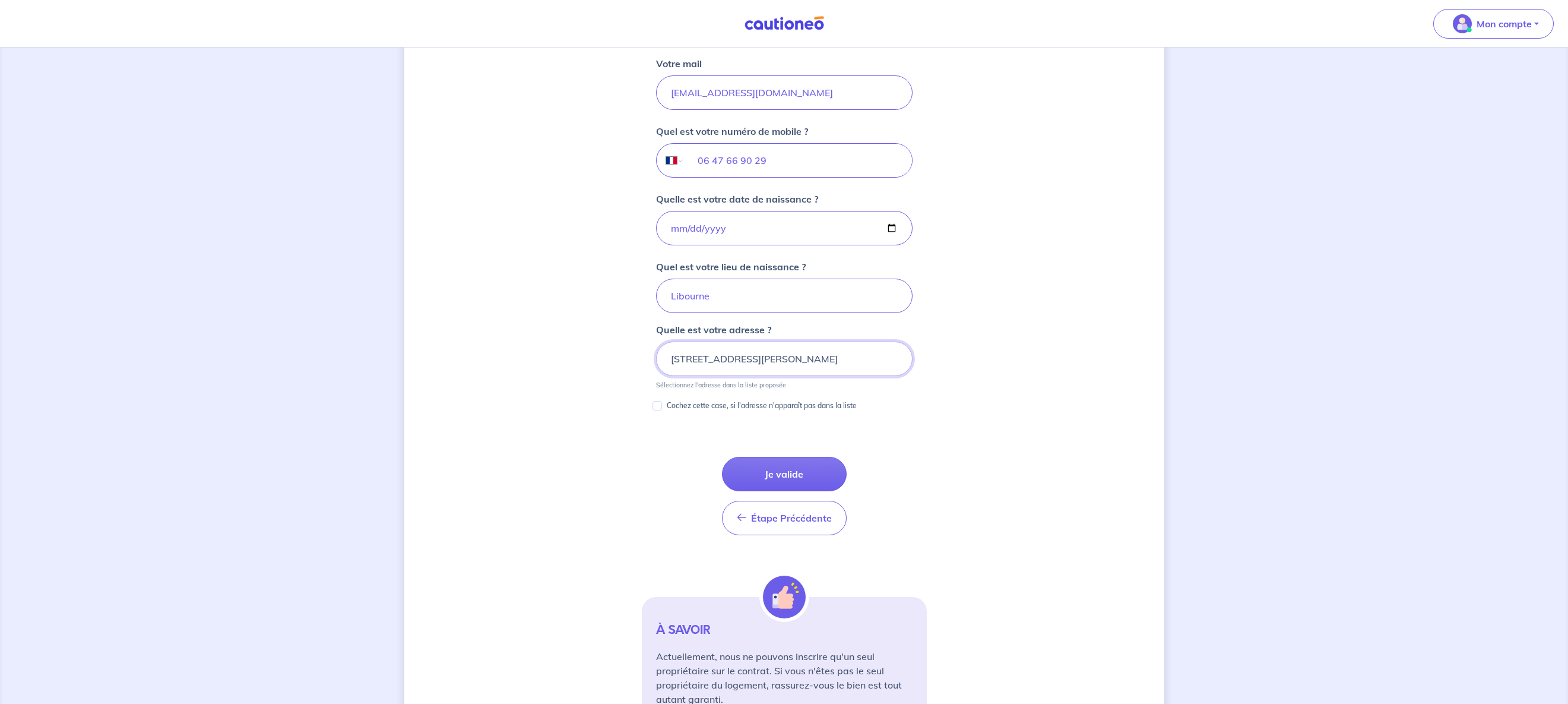
scroll to position [413, 0]
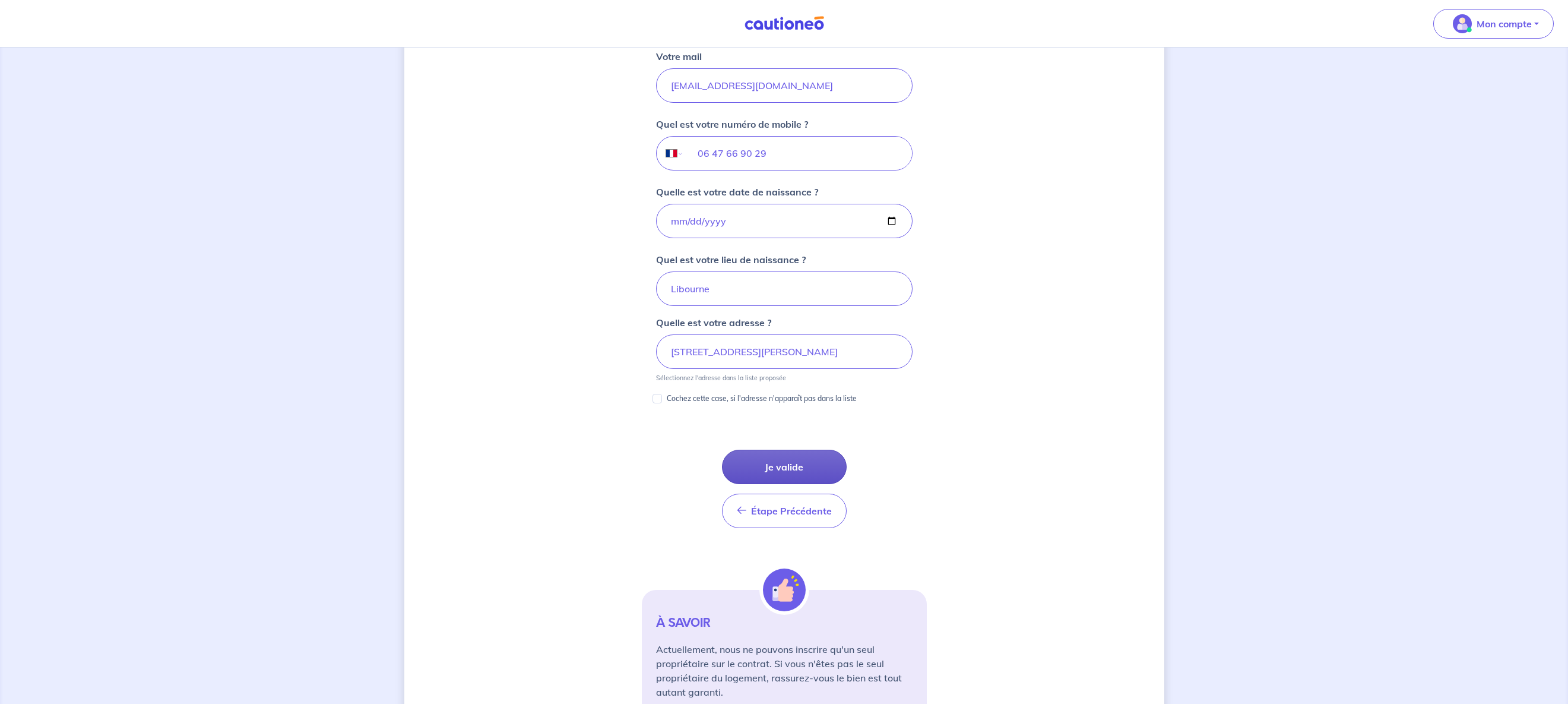
click at [810, 467] on button "Je valide" at bounding box center [784, 467] width 124 height 34
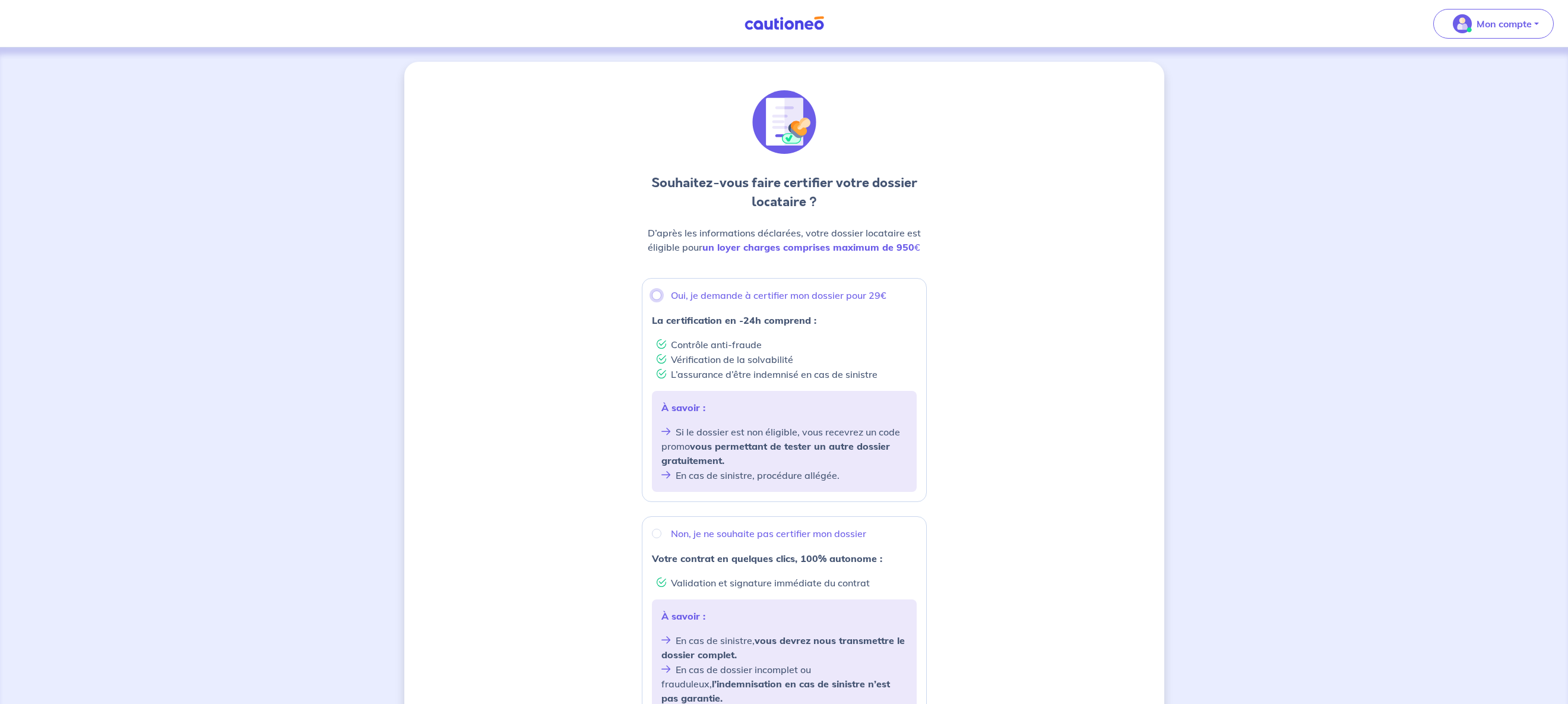
click at [656, 295] on input "Oui, je demande à certifier mon dossier pour 29€" at bounding box center [657, 295] width 10 height 10
radio input "true"
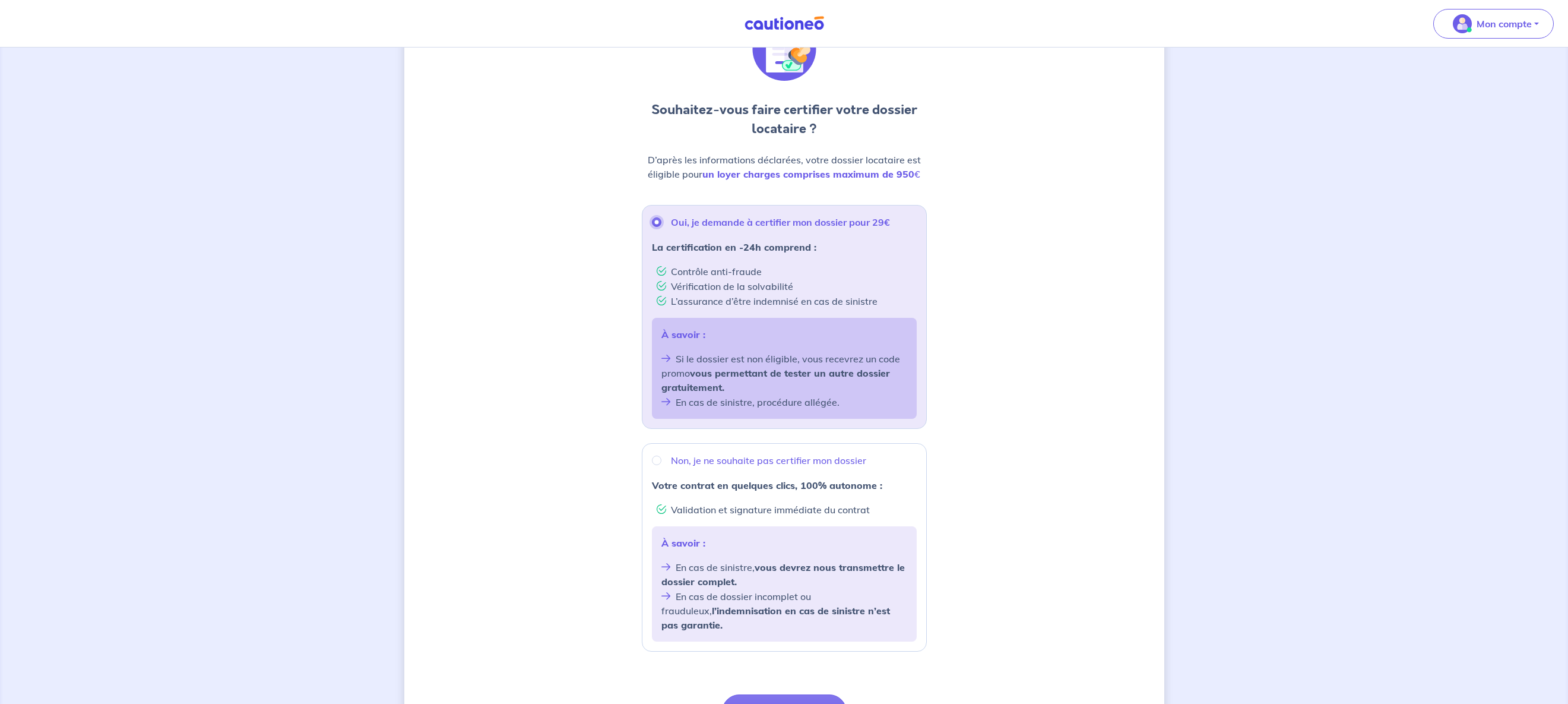
scroll to position [184, 0]
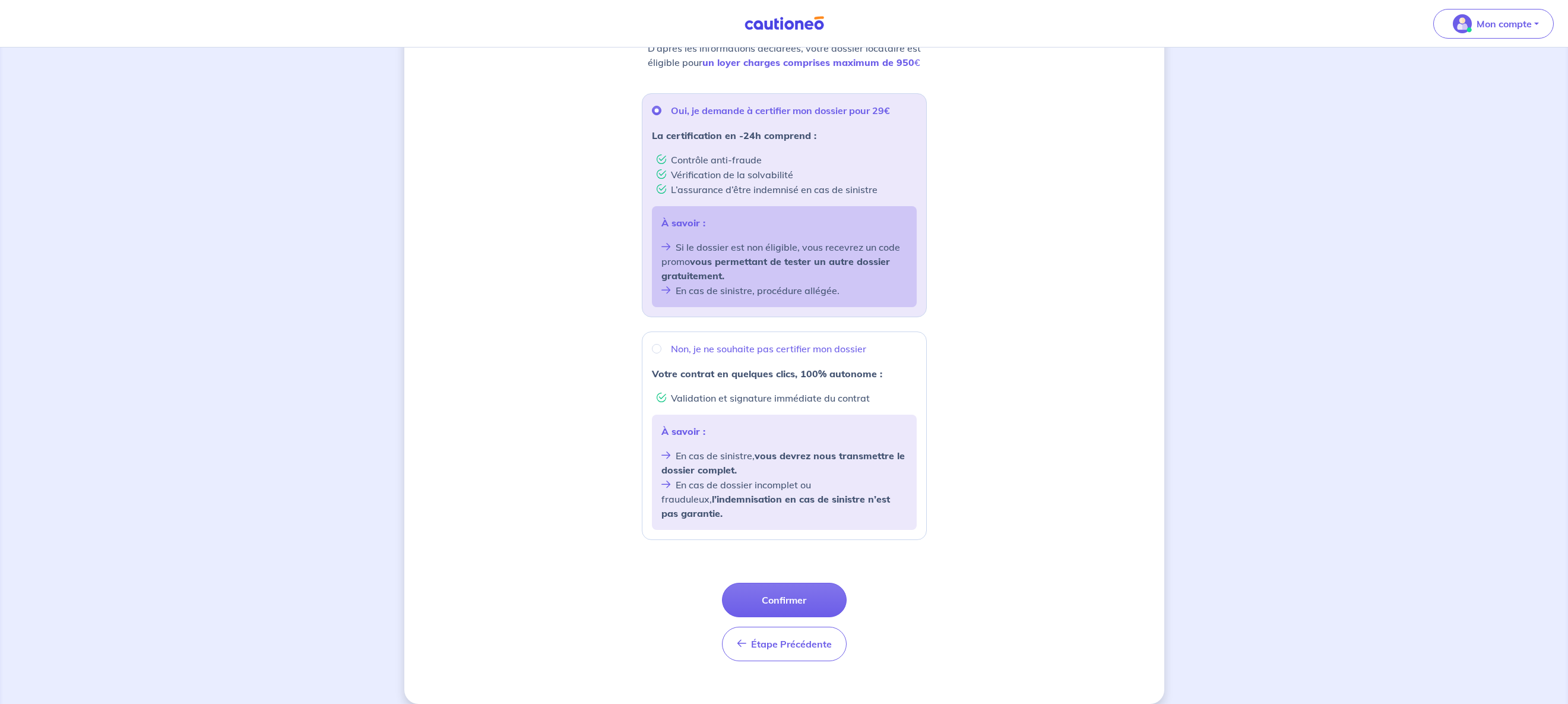
click at [774, 583] on button "Confirmer" at bounding box center [784, 600] width 124 height 34
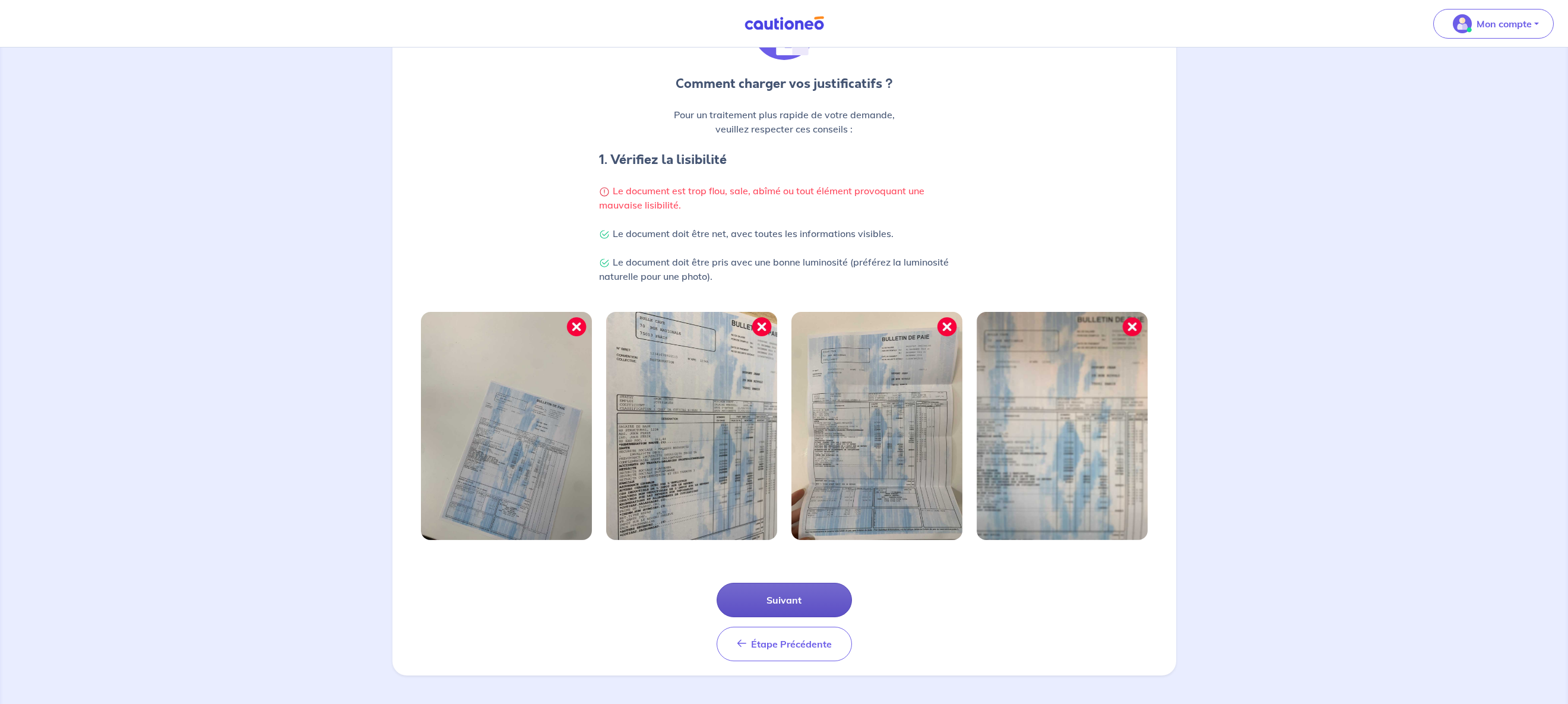
click at [815, 599] on button "Suivant" at bounding box center [784, 600] width 136 height 34
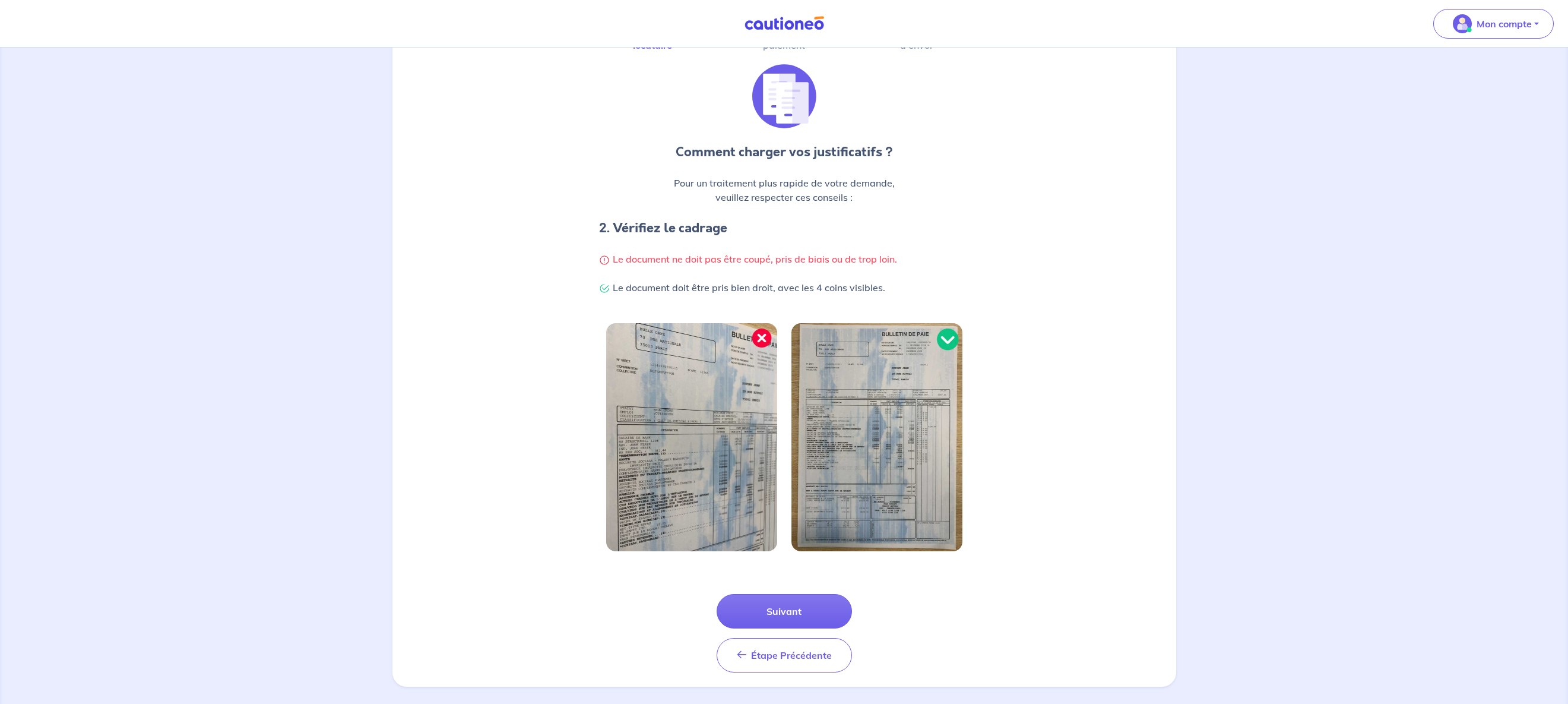
scroll to position [90, 0]
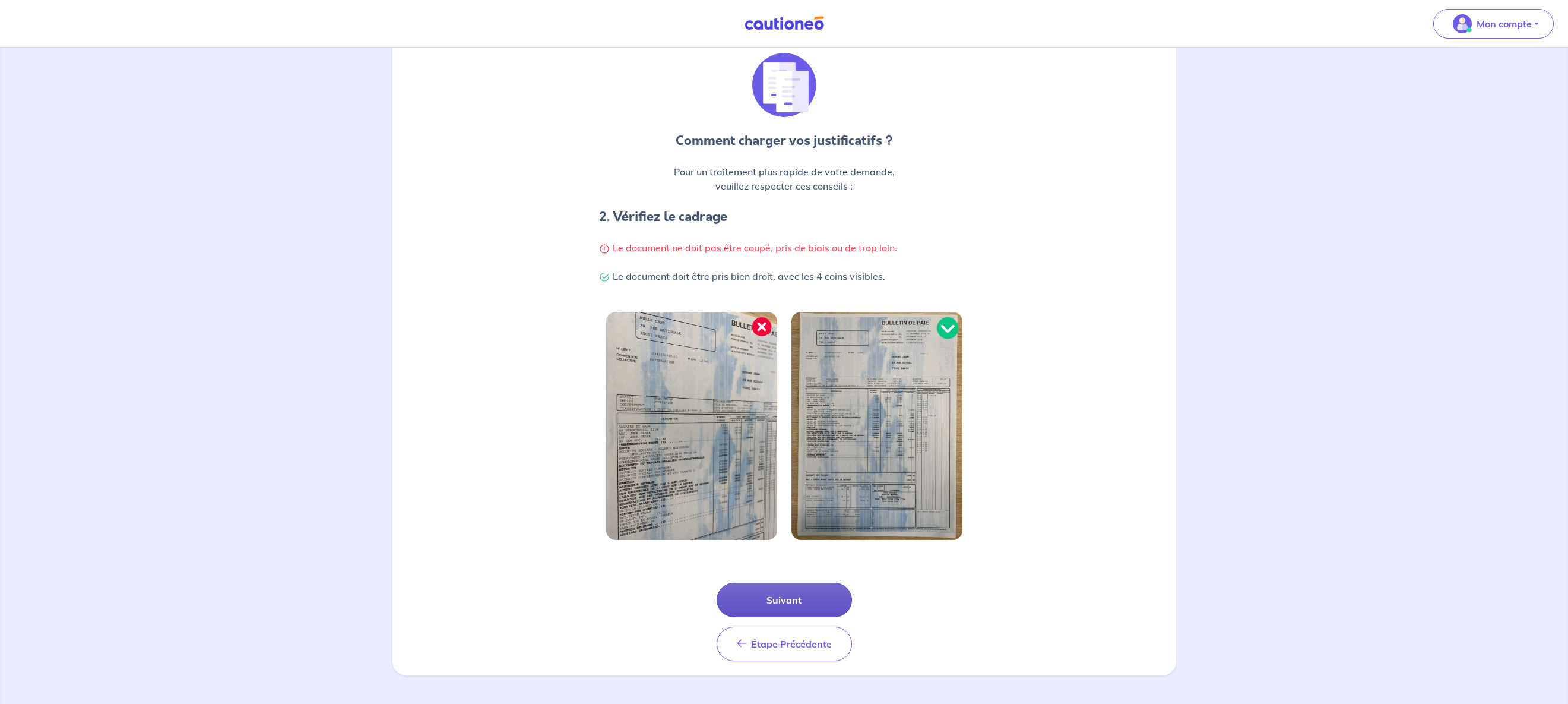
click at [765, 600] on button "Suivant" at bounding box center [784, 600] width 136 height 34
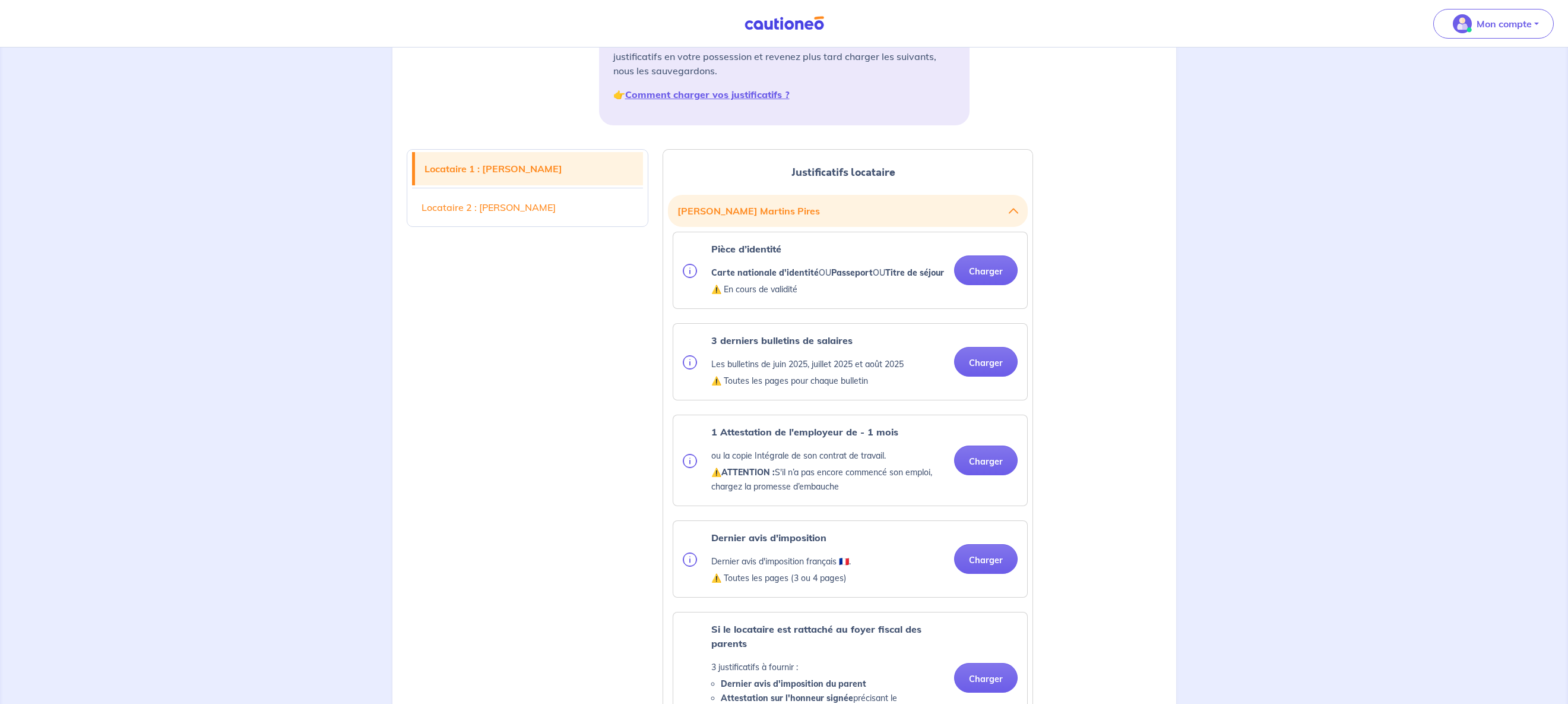
scroll to position [208, 0]
click at [989, 281] on button "Charger" at bounding box center [986, 270] width 64 height 30
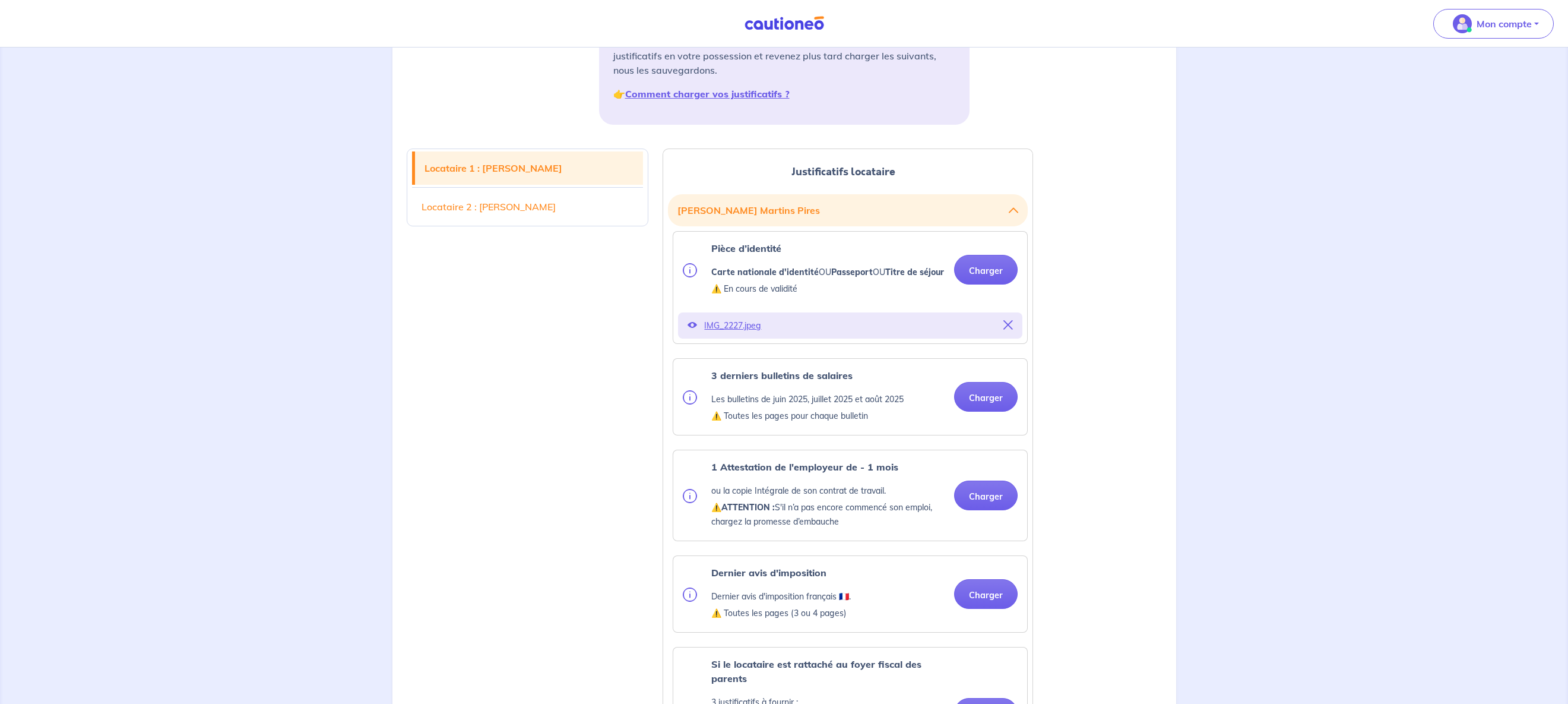
click at [1004, 330] on icon at bounding box center [1008, 325] width 10 height 10
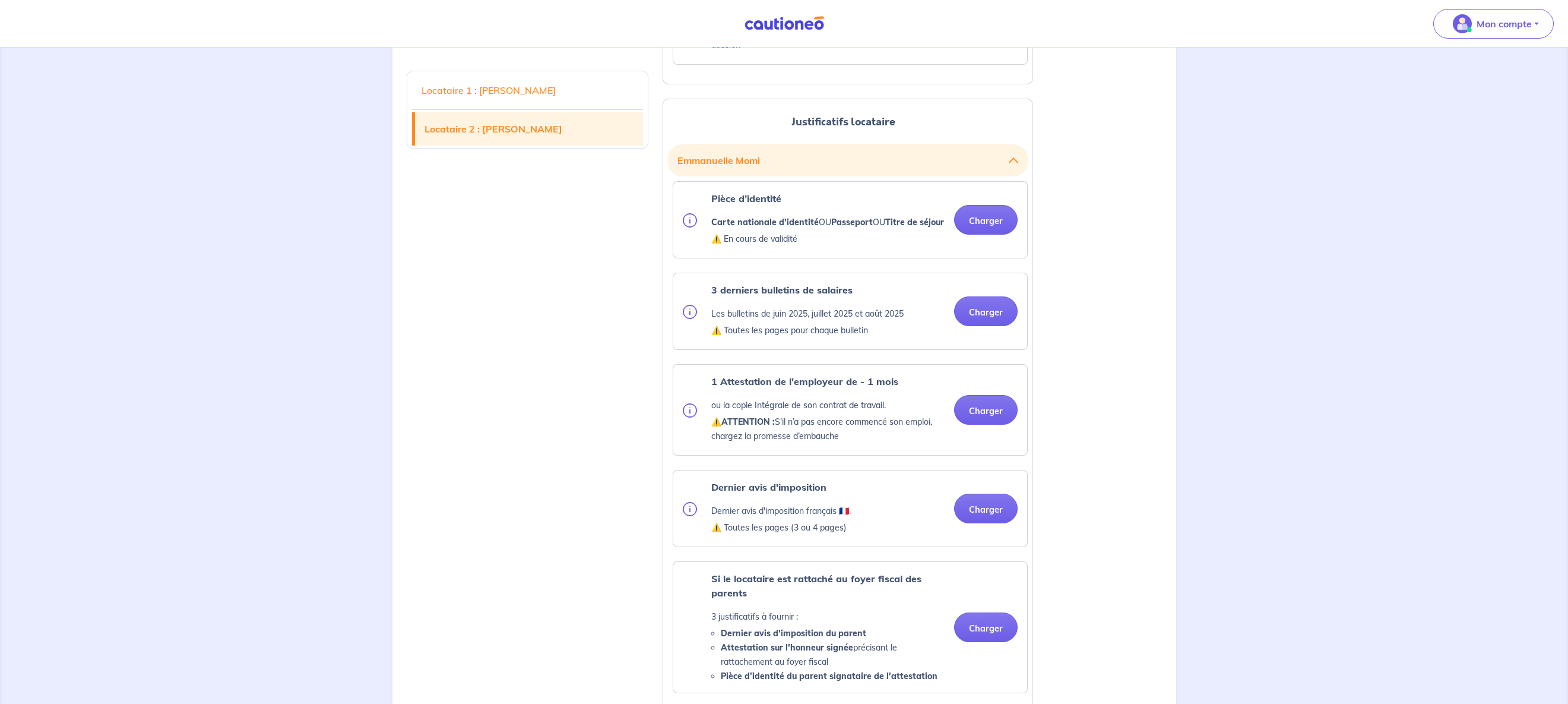
scroll to position [1224, 0]
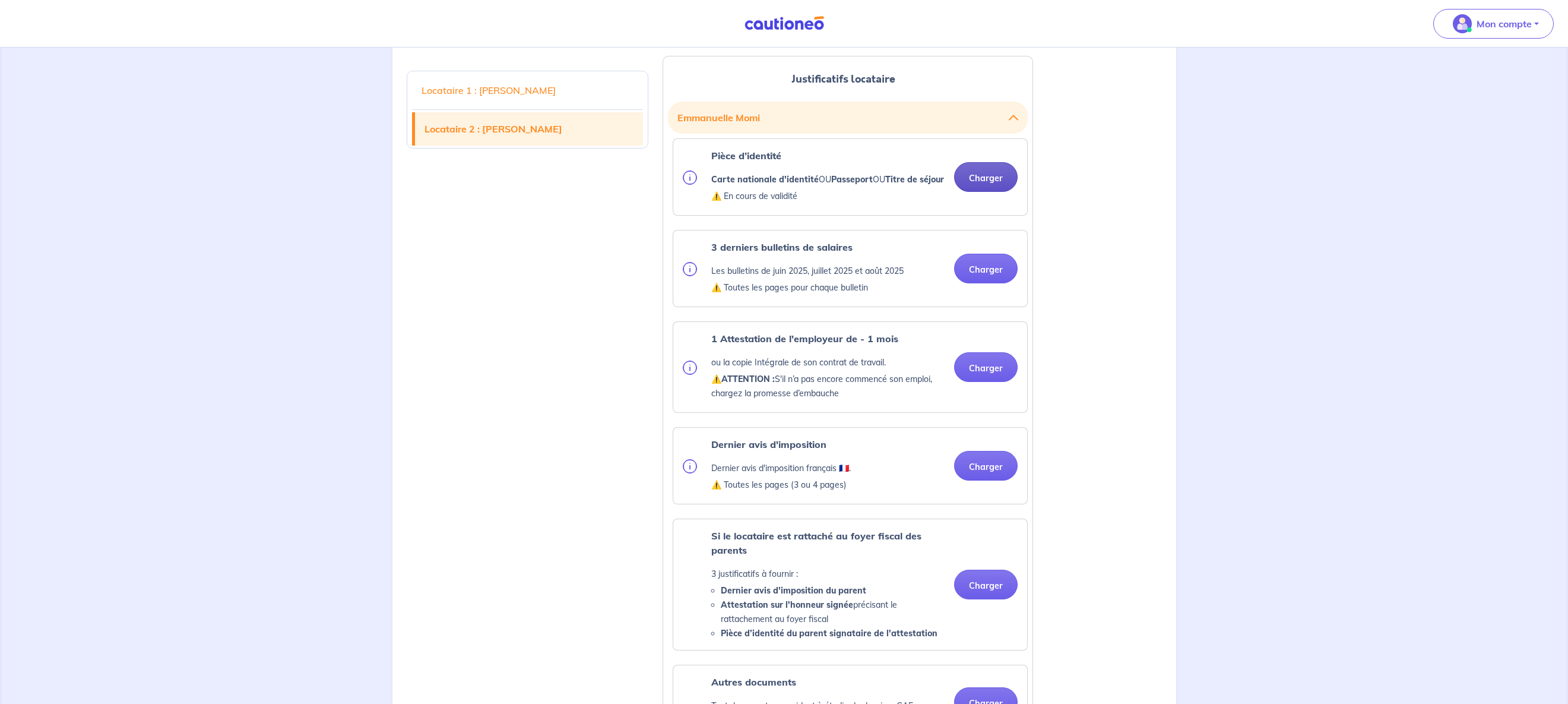
click at [970, 192] on button "Charger" at bounding box center [986, 177] width 64 height 30
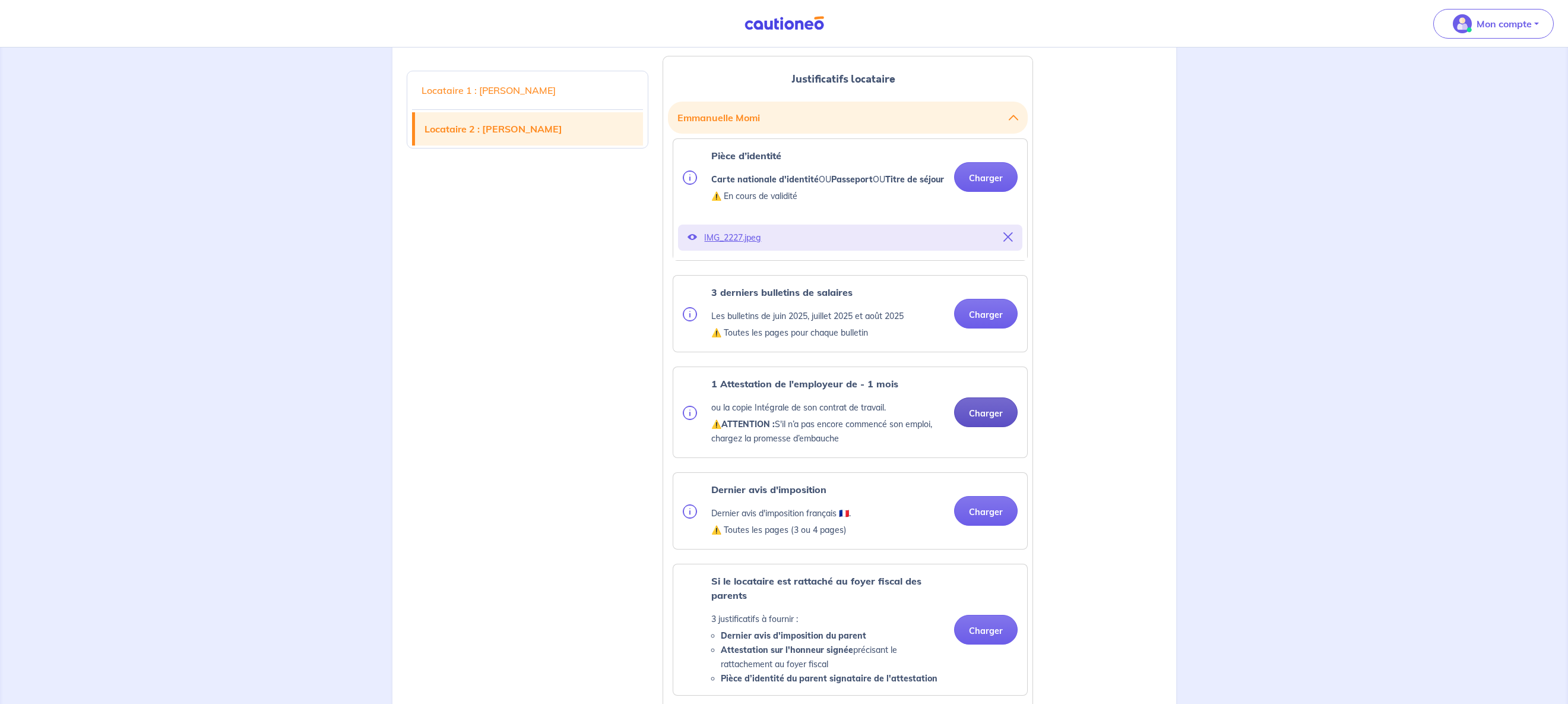
click at [995, 427] on button "Charger" at bounding box center [986, 412] width 64 height 30
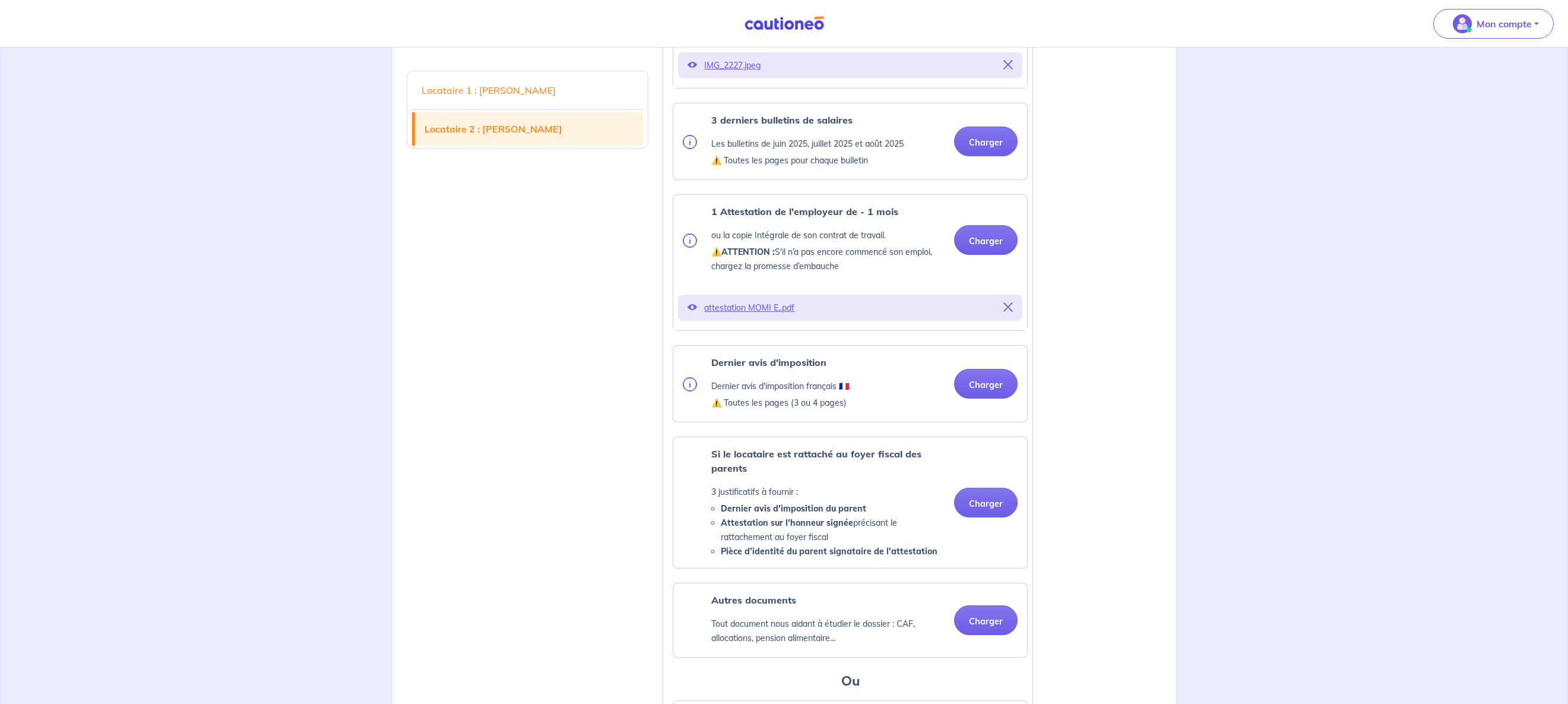
scroll to position [1334, 0]
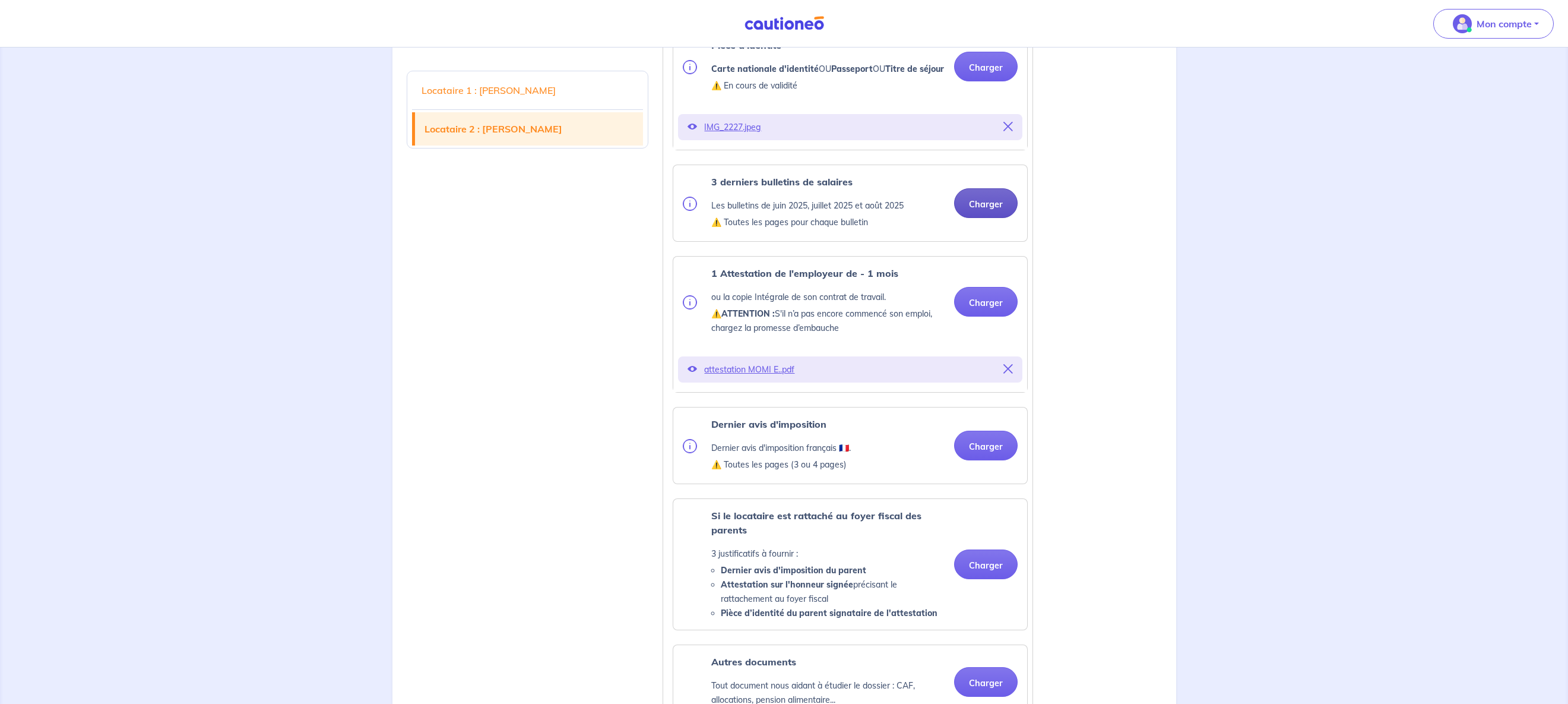
click at [974, 218] on button "Charger" at bounding box center [986, 203] width 64 height 30
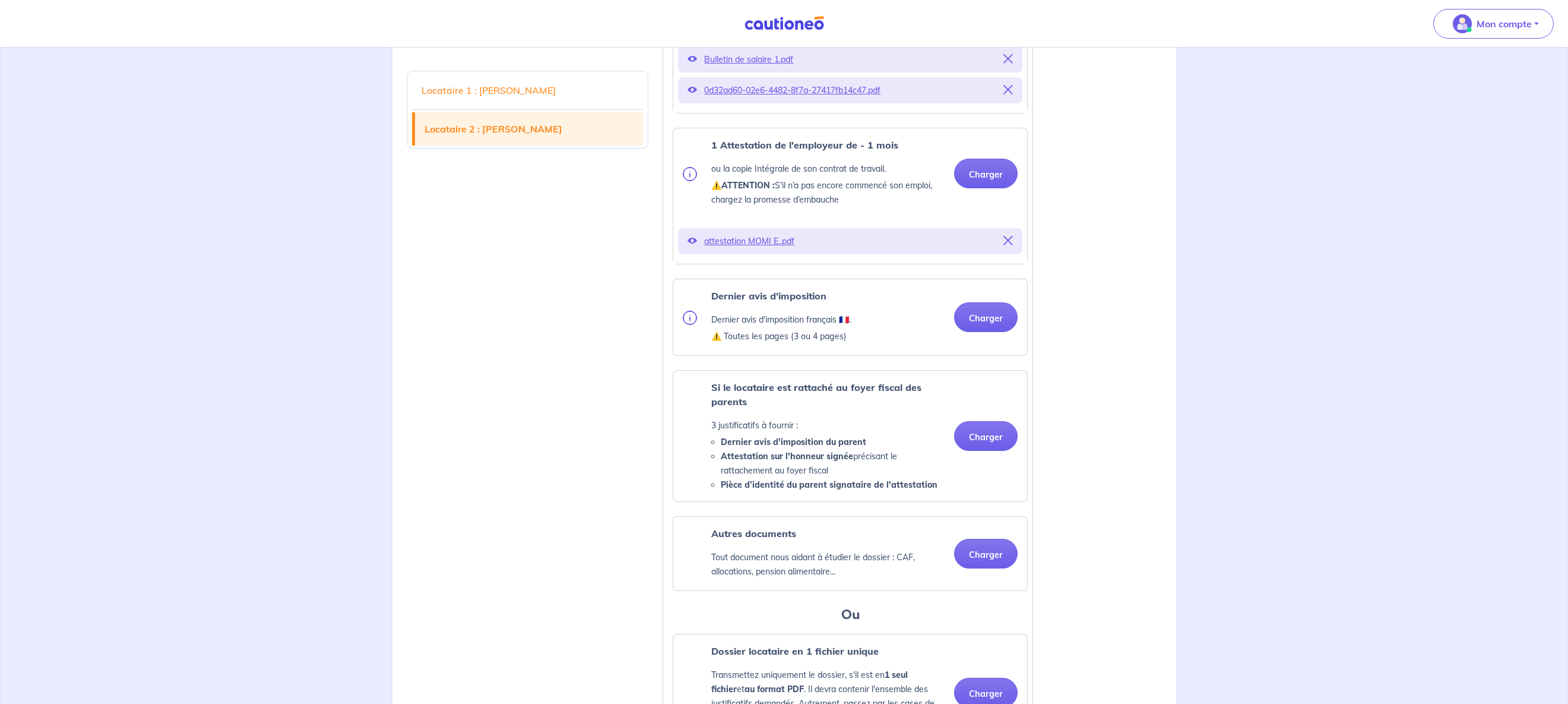
scroll to position [1569, 0]
click at [692, 324] on img at bounding box center [690, 316] width 14 height 14
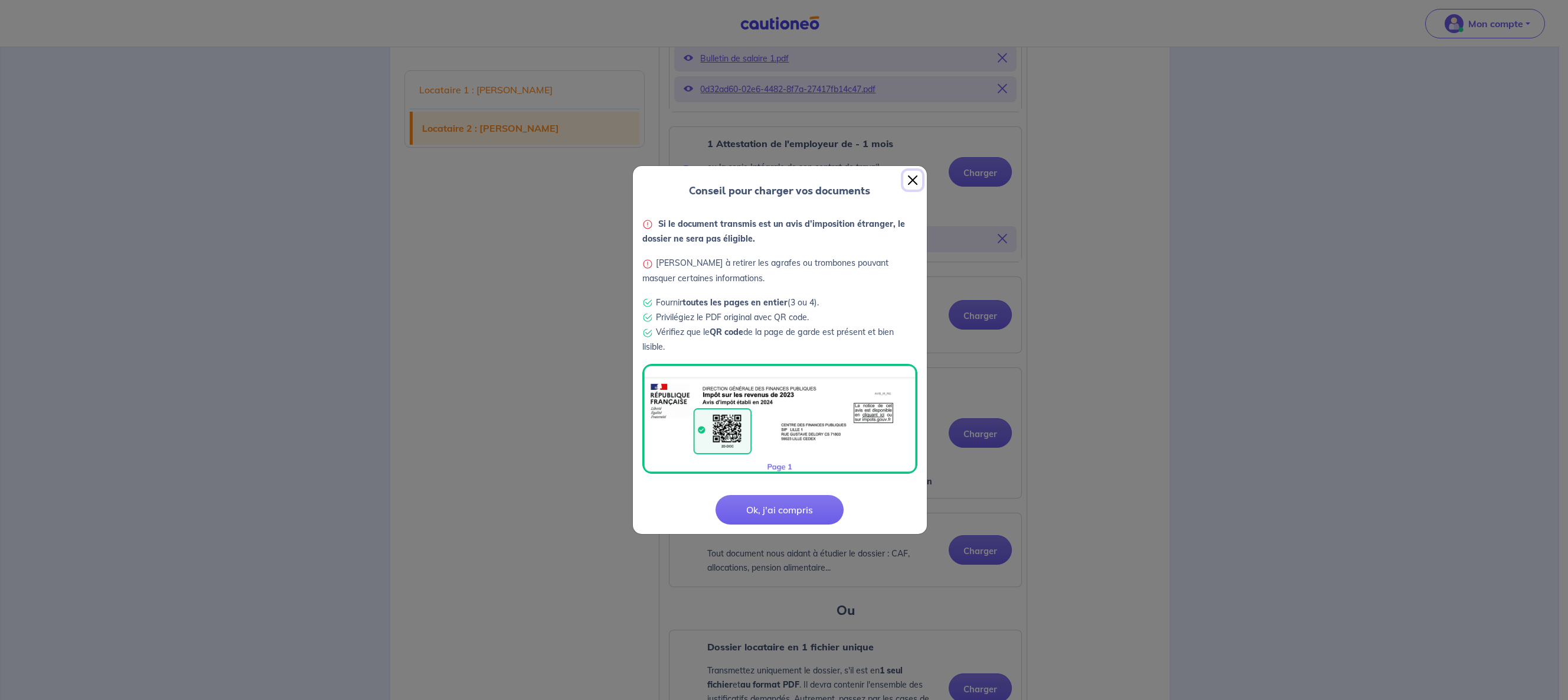
click at [919, 174] on button "Close" at bounding box center [912, 180] width 19 height 19
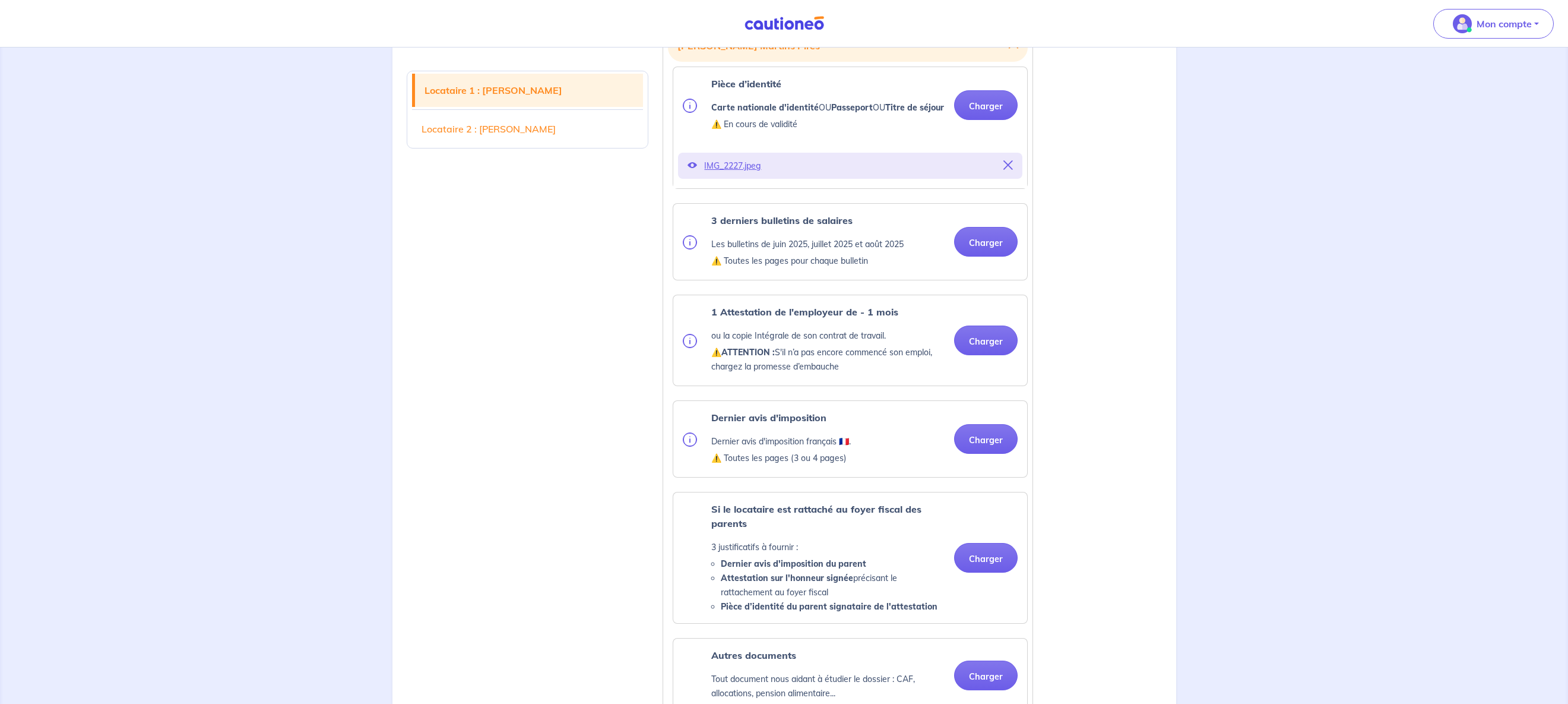
scroll to position [148, 0]
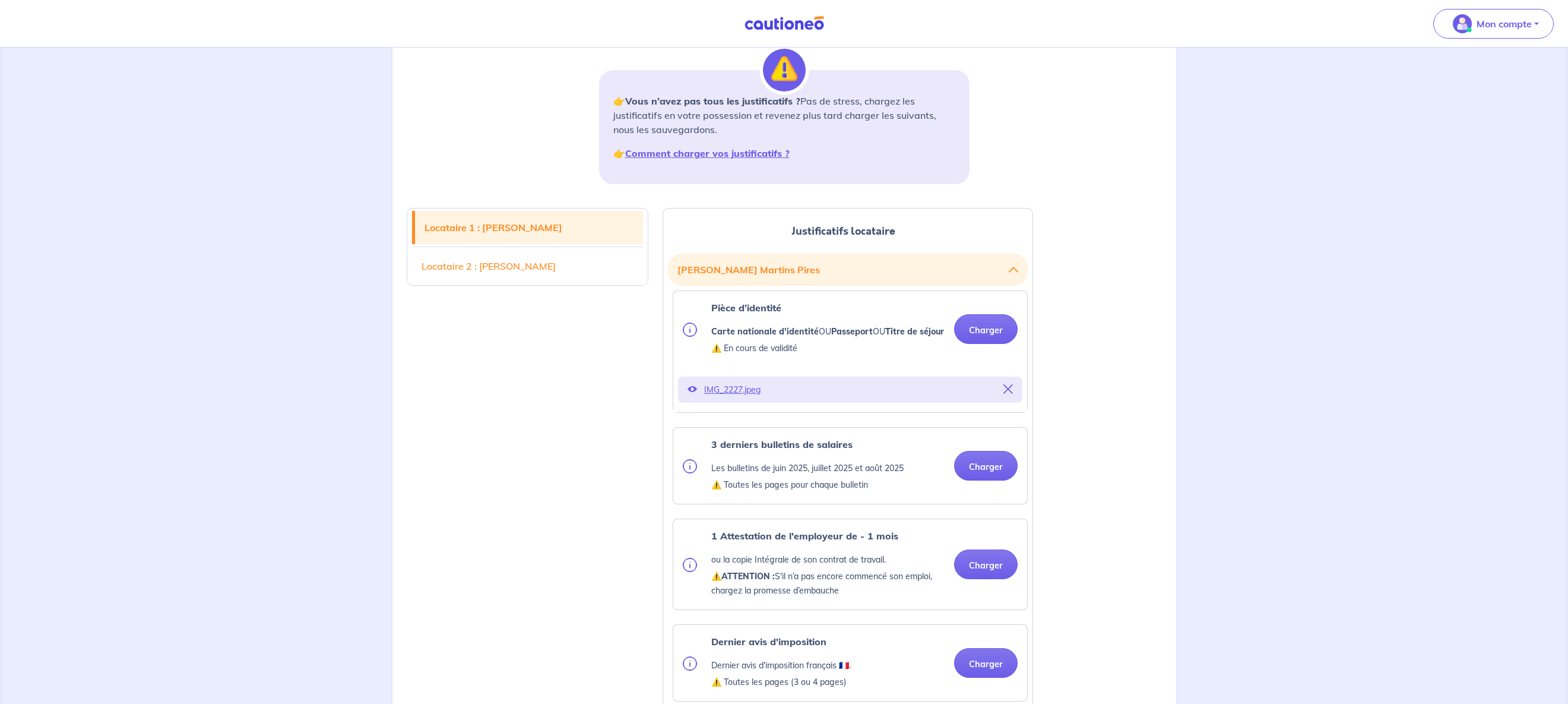
click at [720, 398] on p "IMG_2227.jpeg" at bounding box center [850, 390] width 292 height 16
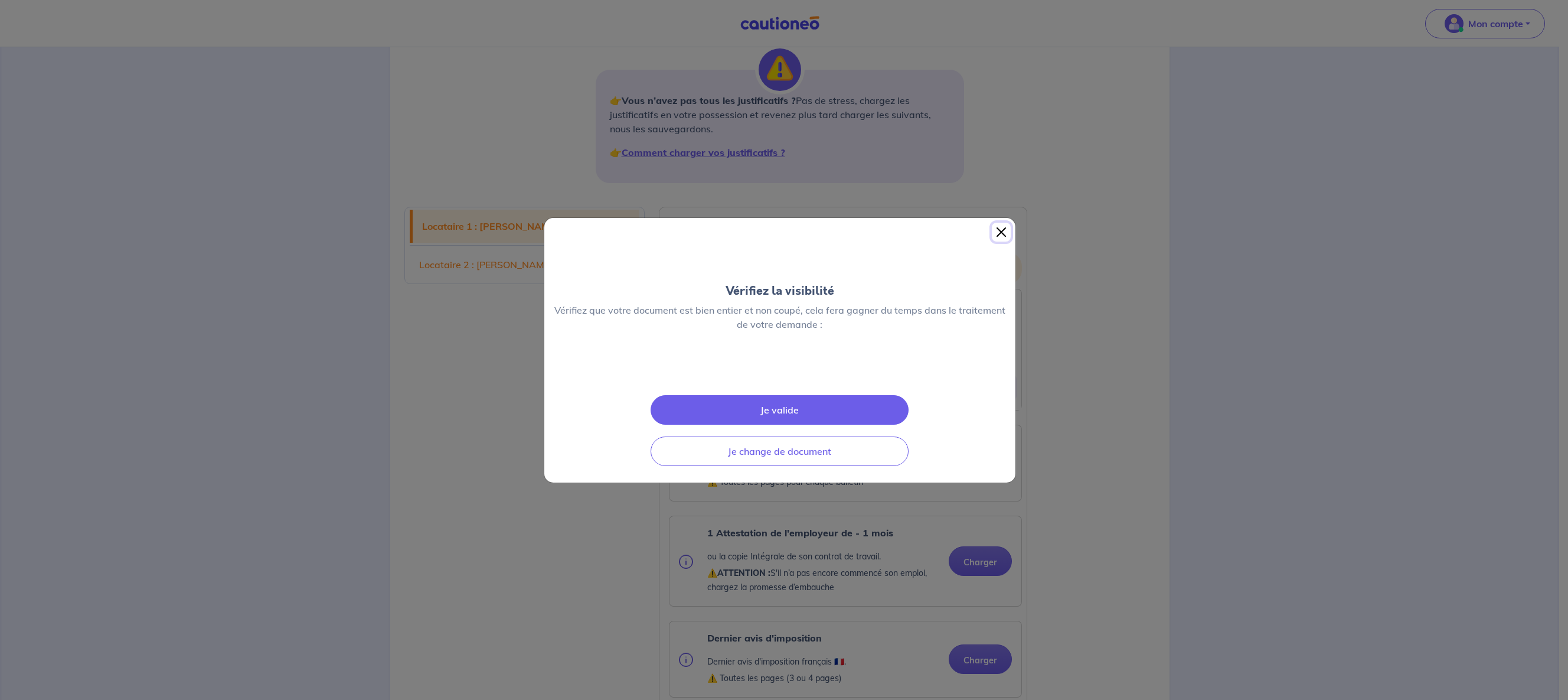
click at [1006, 223] on button "Close" at bounding box center [1001, 232] width 19 height 19
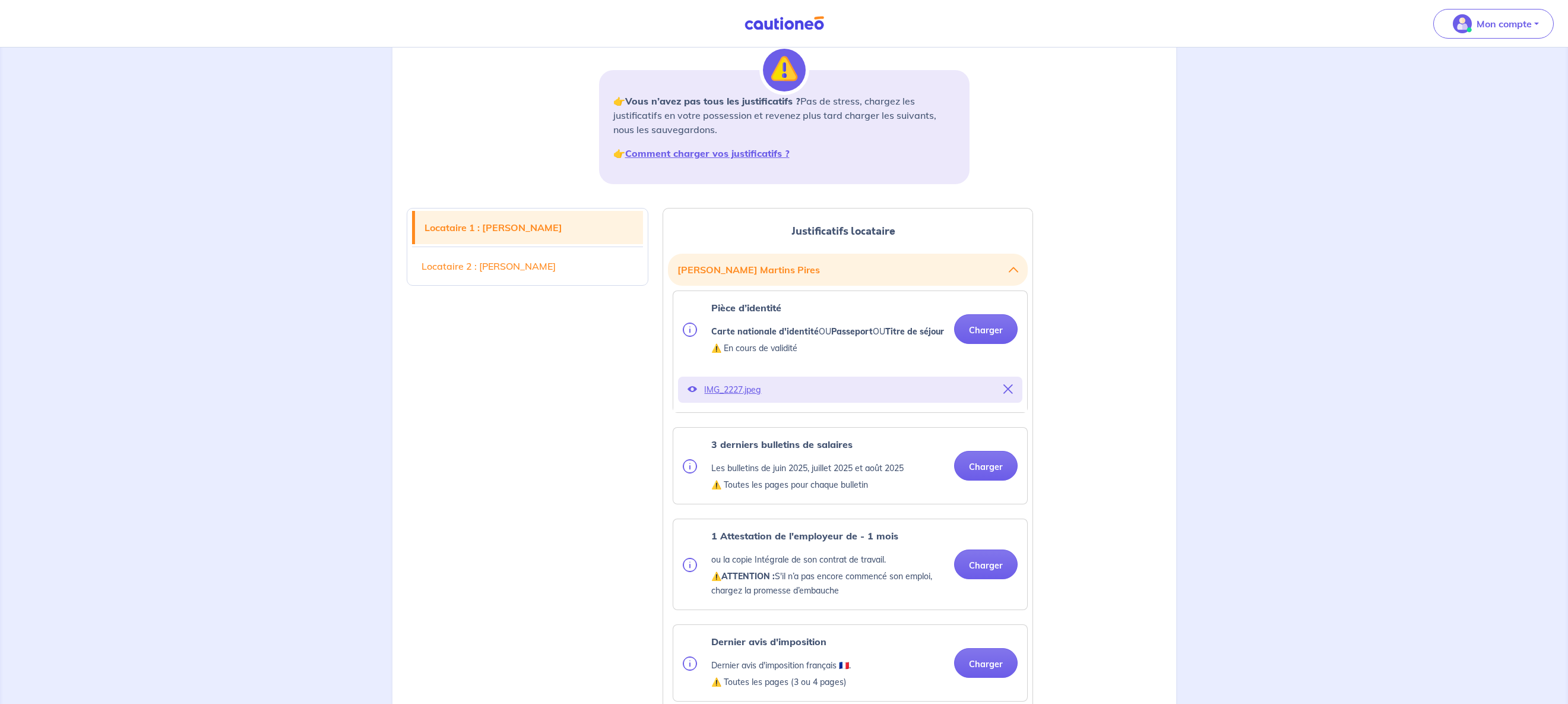
click at [1011, 394] on icon at bounding box center [1008, 388] width 10 height 10
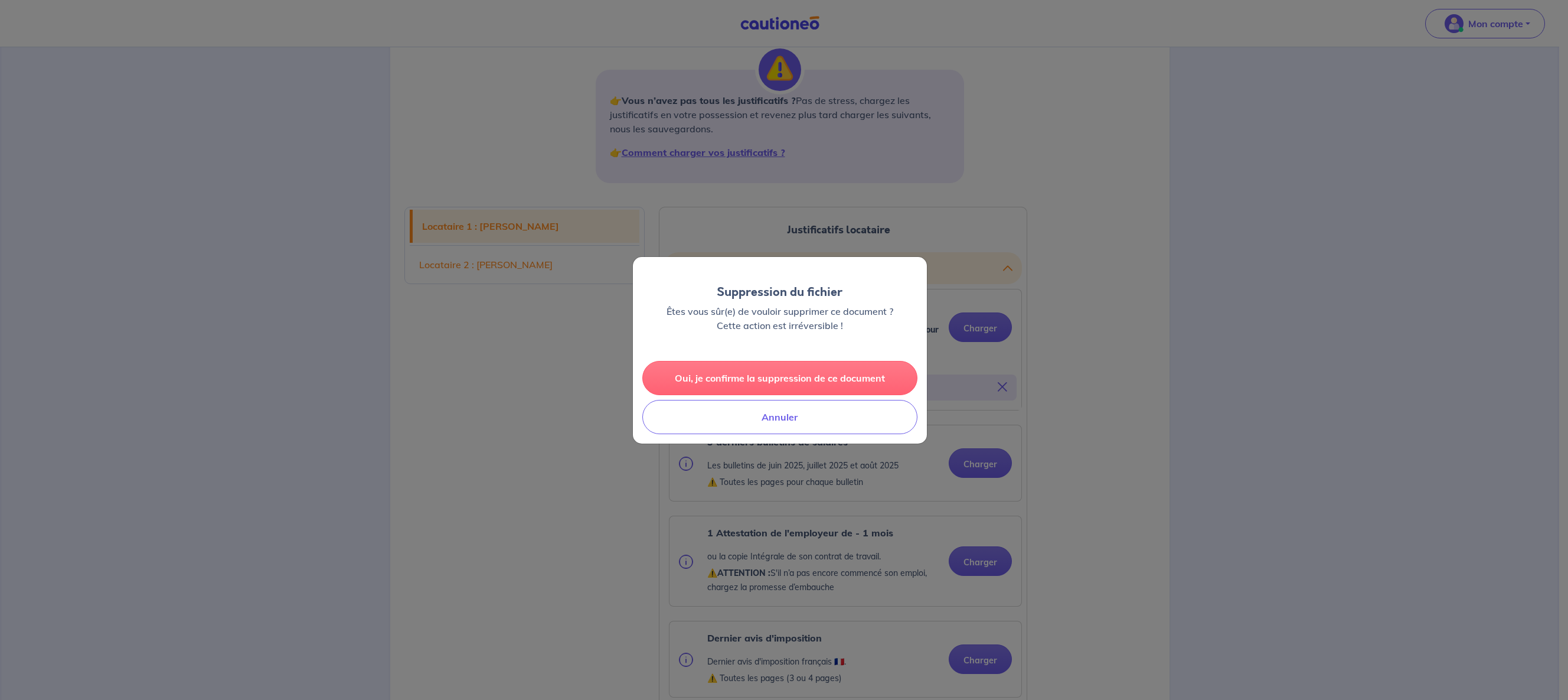
click at [817, 371] on button "Oui, je confirme la suppression de ce document" at bounding box center [780, 378] width 275 height 34
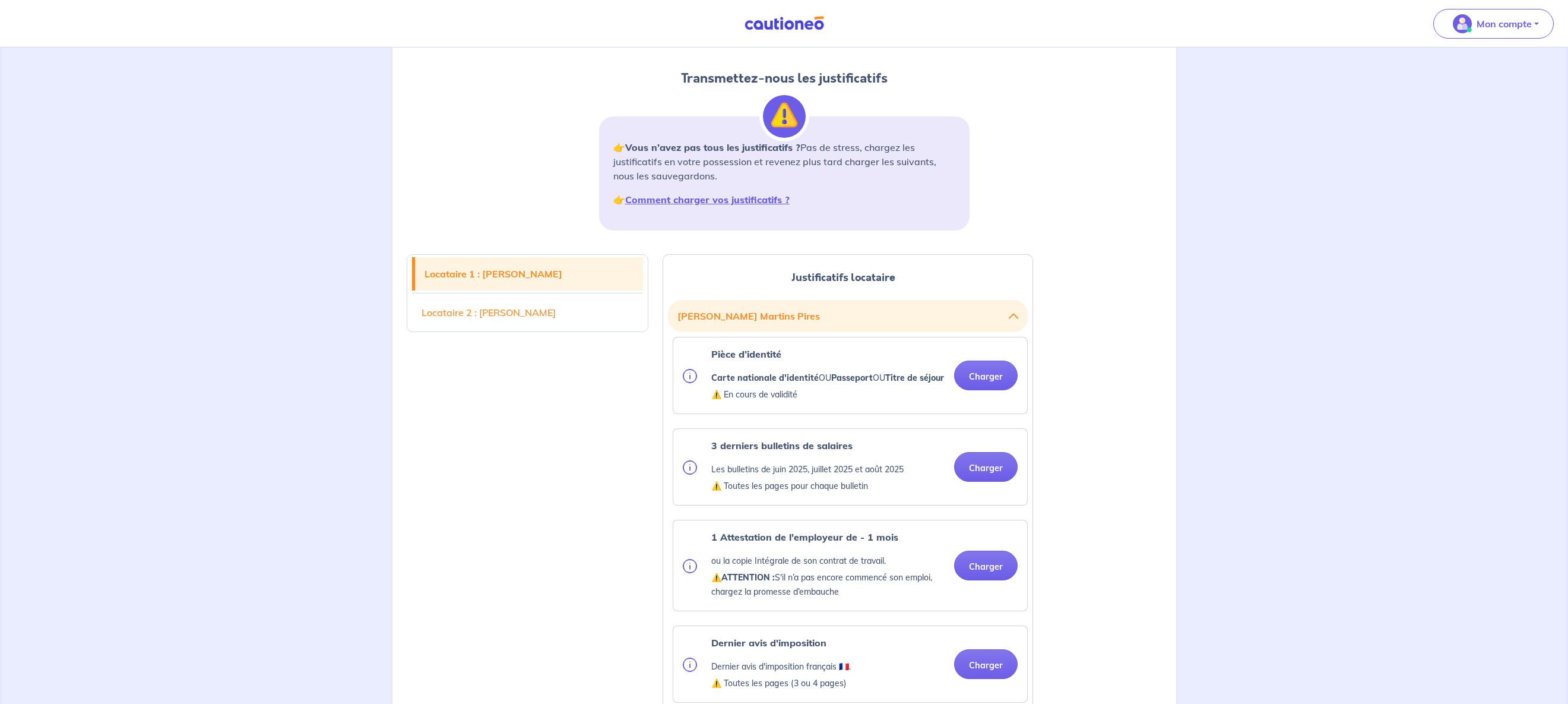
scroll to position [0, 0]
